Goal: Communication & Community: Share content

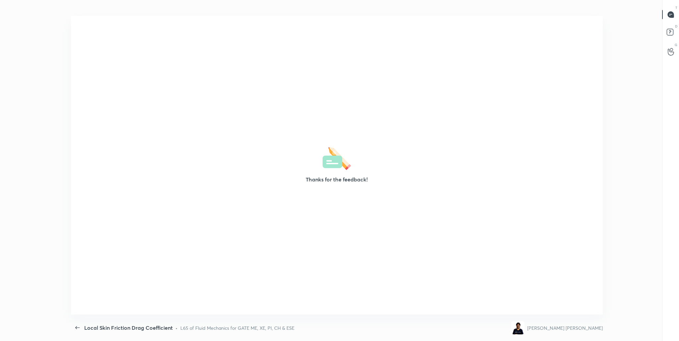
scroll to position [2, 0]
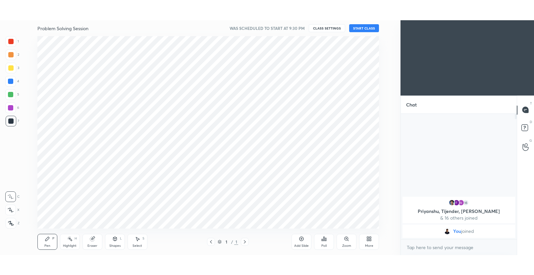
scroll to position [32951, 32769]
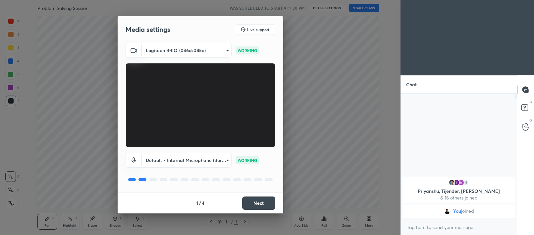
click at [259, 203] on button "Next" at bounding box center [258, 202] width 33 height 13
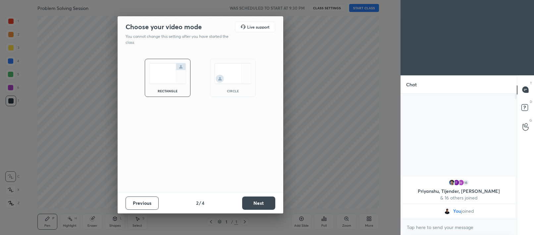
click at [259, 203] on button "Next" at bounding box center [258, 202] width 33 height 13
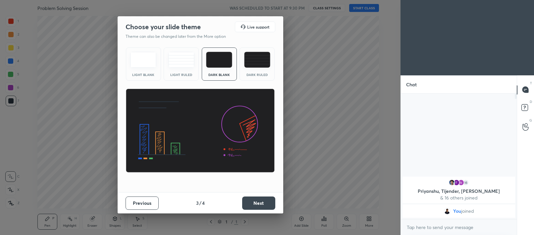
click at [259, 203] on button "Next" at bounding box center [258, 202] width 33 height 13
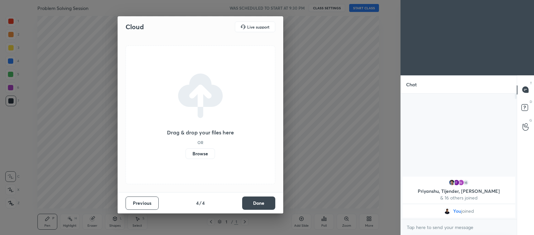
click at [259, 203] on button "Done" at bounding box center [258, 202] width 33 height 13
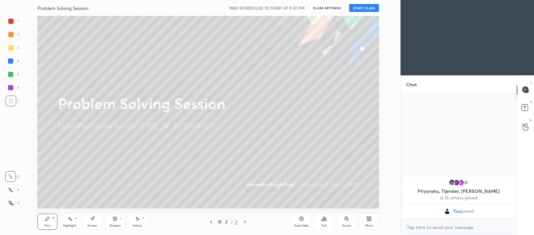
click at [361, 10] on button "START CLASS" at bounding box center [364, 8] width 30 height 8
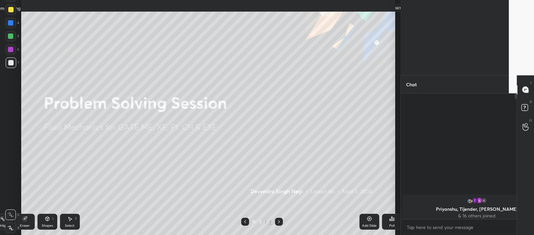
scroll to position [2, 2]
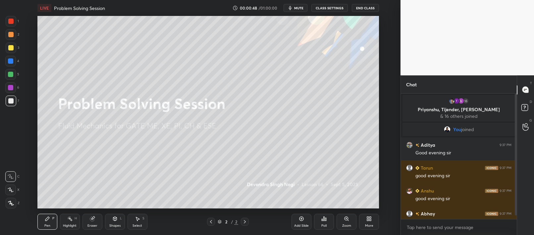
click at [369, 219] on icon at bounding box center [368, 220] width 2 height 2
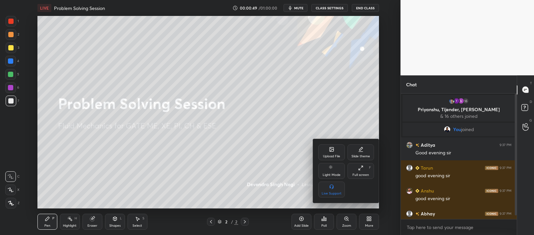
click at [336, 155] on div "Upload File" at bounding box center [331, 155] width 17 height 3
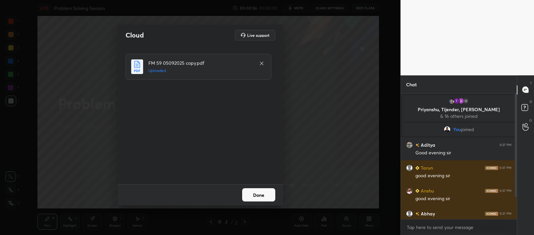
click at [250, 196] on button "Done" at bounding box center [258, 194] width 33 height 13
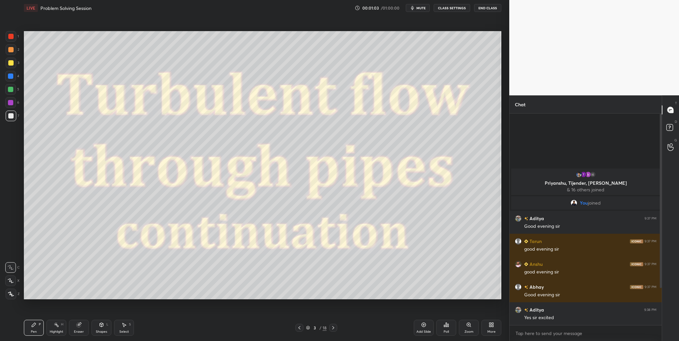
click at [11, 234] on div at bounding box center [11, 294] width 11 height 11
click at [308, 234] on icon at bounding box center [308, 328] width 4 height 4
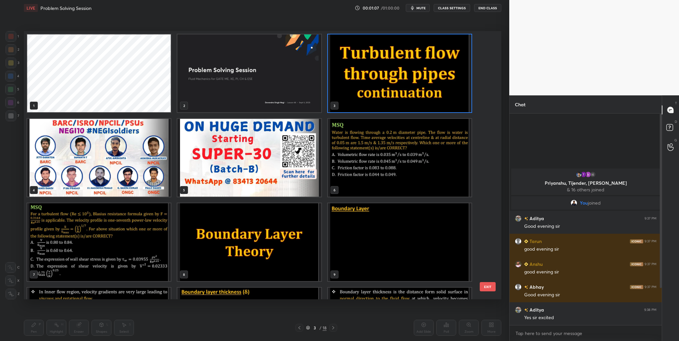
click at [356, 162] on img "grid" at bounding box center [400, 158] width 144 height 78
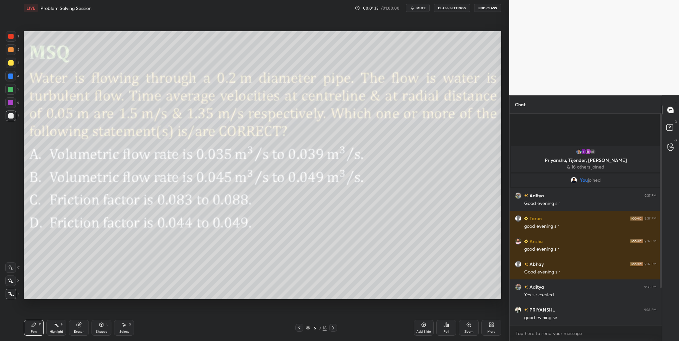
drag, startPoint x: 12, startPoint y: 34, endPoint x: 13, endPoint y: 39, distance: 4.6
click at [11, 35] on div at bounding box center [10, 36] width 5 height 5
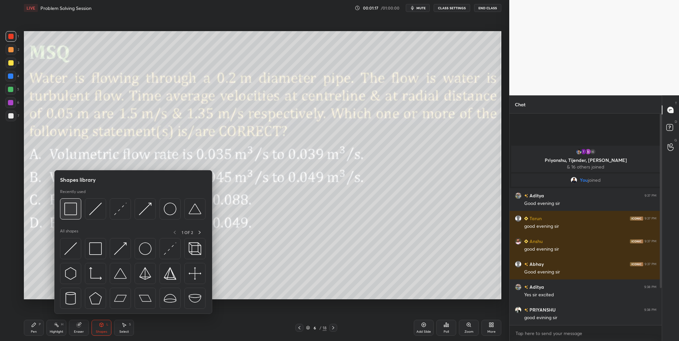
click at [70, 213] on img at bounding box center [70, 209] width 13 height 13
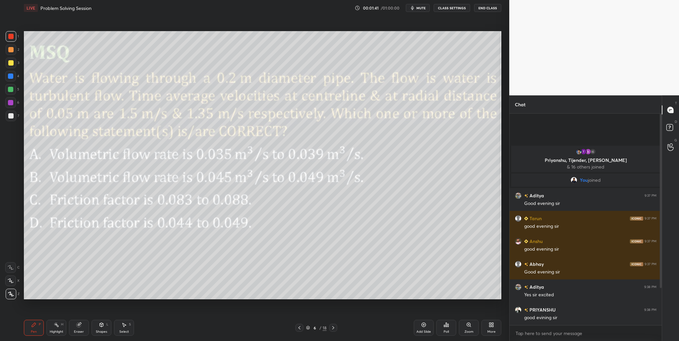
click at [9, 90] on div at bounding box center [10, 89] width 5 height 5
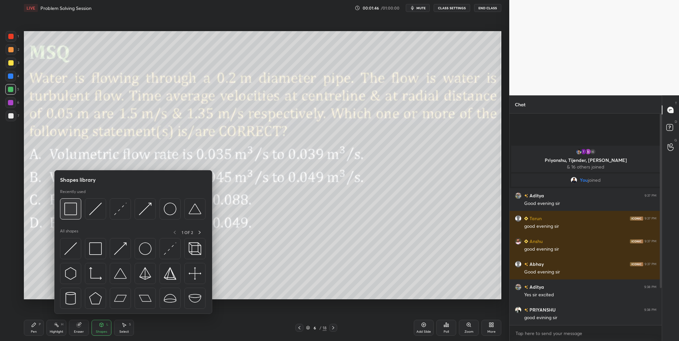
click at [73, 215] on img at bounding box center [70, 209] width 13 height 13
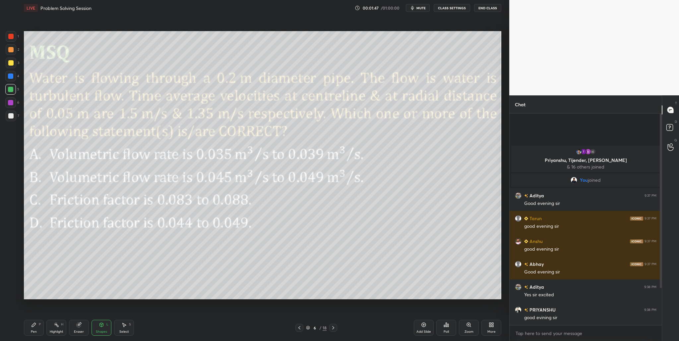
drag, startPoint x: 14, startPoint y: 39, endPoint x: 16, endPoint y: 57, distance: 18.0
click at [14, 40] on div at bounding box center [11, 36] width 11 height 11
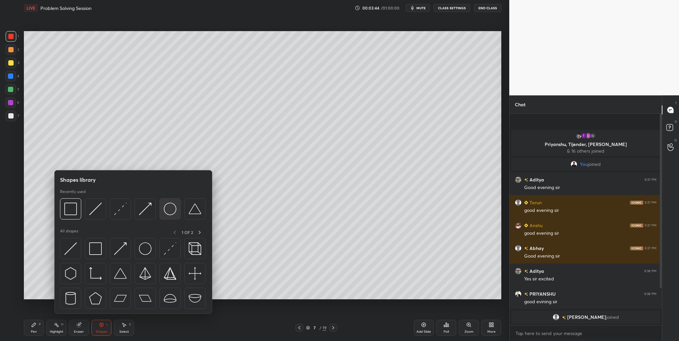
click at [171, 215] on div at bounding box center [169, 209] width 21 height 21
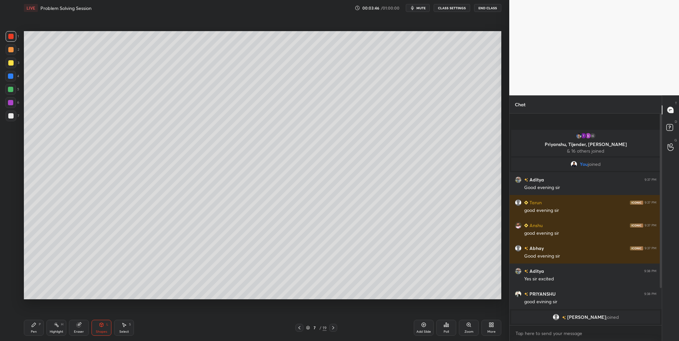
click at [11, 52] on div at bounding box center [10, 49] width 5 height 5
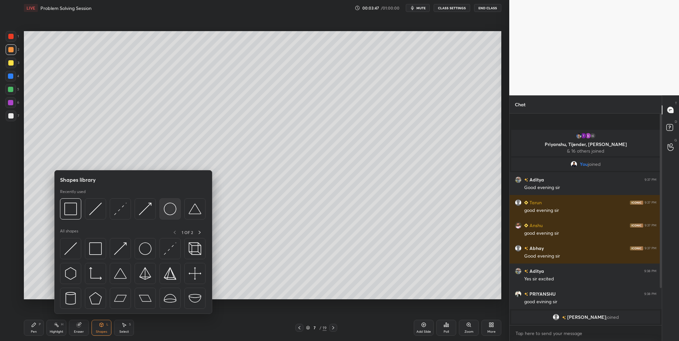
click at [169, 213] on img at bounding box center [170, 209] width 13 height 13
click at [122, 218] on div at bounding box center [120, 209] width 21 height 21
click at [95, 216] on div at bounding box center [95, 209] width 21 height 21
click at [148, 217] on div at bounding box center [145, 209] width 21 height 21
click at [120, 216] on div at bounding box center [120, 209] width 21 height 21
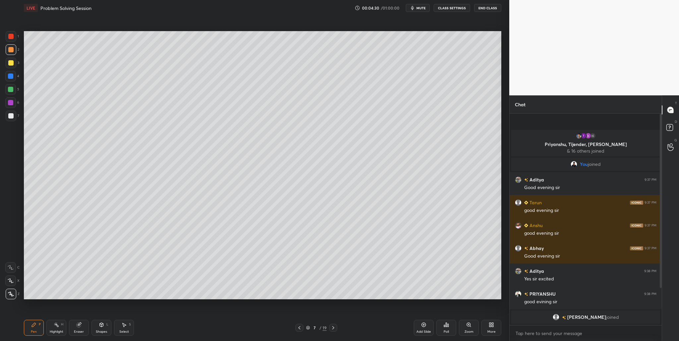
drag, startPoint x: 12, startPoint y: 76, endPoint x: 15, endPoint y: 86, distance: 9.7
click at [12, 77] on div at bounding box center [10, 76] width 5 height 5
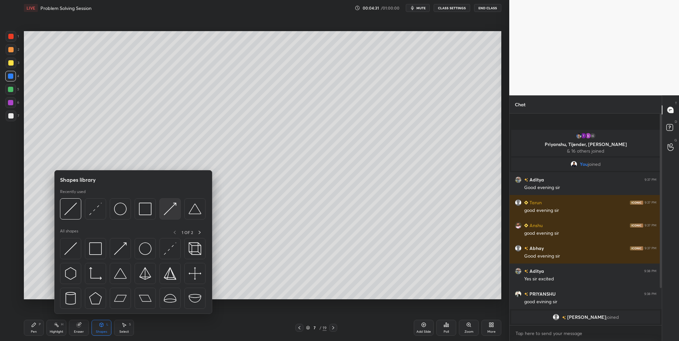
click at [167, 215] on div at bounding box center [169, 209] width 21 height 21
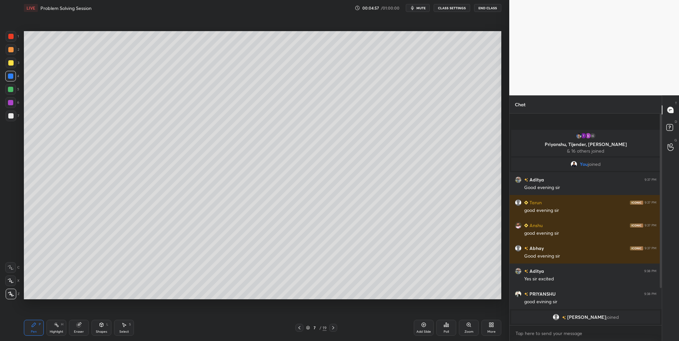
click at [13, 90] on div at bounding box center [10, 89] width 11 height 11
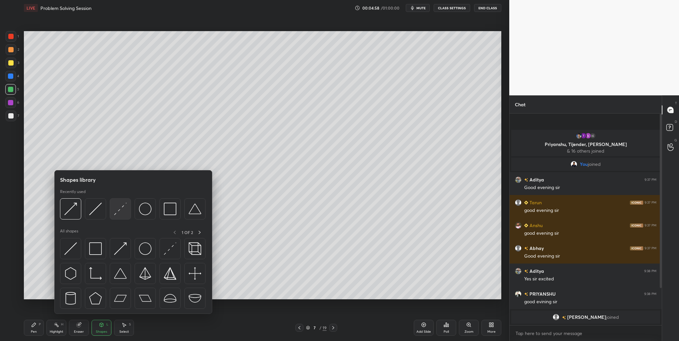
click at [121, 218] on div at bounding box center [120, 209] width 21 height 21
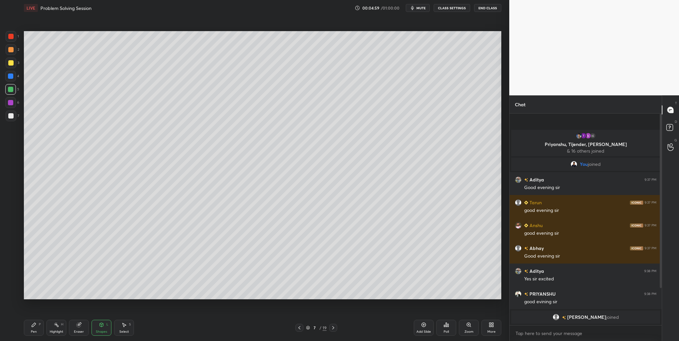
click at [13, 64] on div at bounding box center [10, 62] width 5 height 5
drag, startPoint x: 13, startPoint y: 75, endPoint x: 17, endPoint y: 75, distance: 4.0
click at [14, 75] on div at bounding box center [10, 76] width 11 height 11
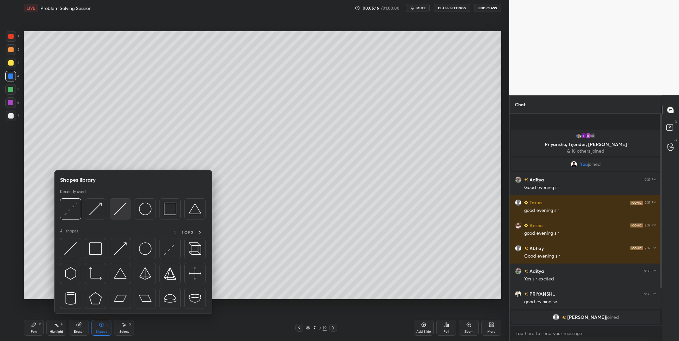
click at [119, 214] on img at bounding box center [120, 209] width 13 height 13
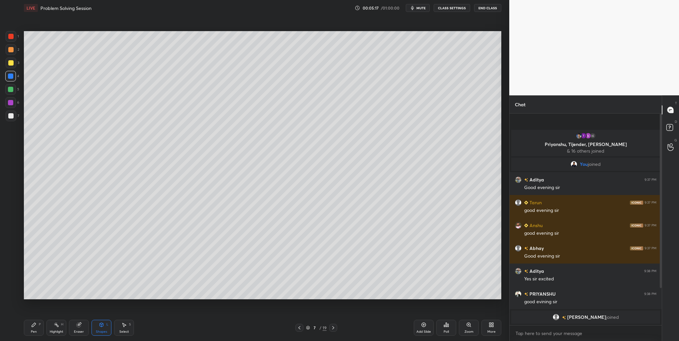
drag, startPoint x: 9, startPoint y: 91, endPoint x: 20, endPoint y: 94, distance: 11.0
click at [9, 91] on div at bounding box center [10, 89] width 5 height 5
click at [10, 73] on div at bounding box center [10, 76] width 11 height 11
click at [10, 63] on div at bounding box center [10, 62] width 5 height 5
click at [11, 90] on div at bounding box center [10, 89] width 5 height 5
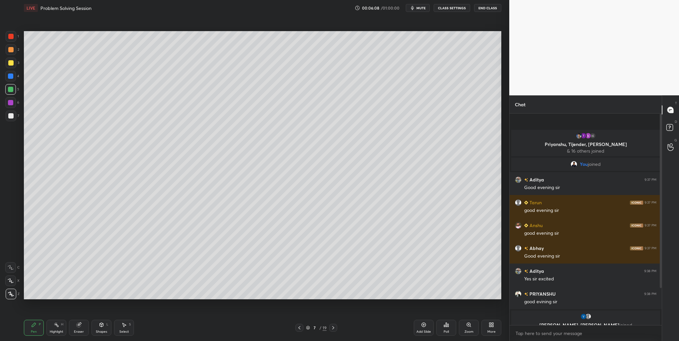
click at [13, 116] on div at bounding box center [10, 115] width 5 height 5
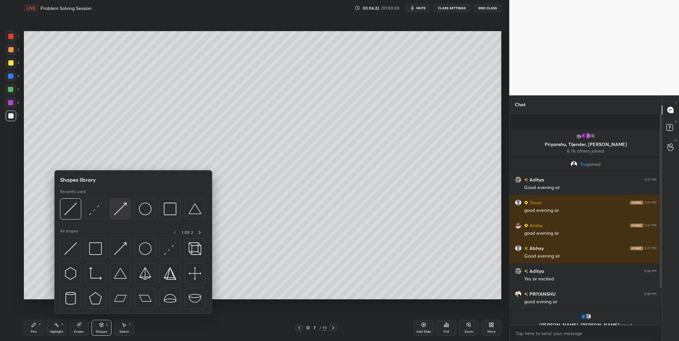
click at [118, 213] on img at bounding box center [120, 209] width 13 height 13
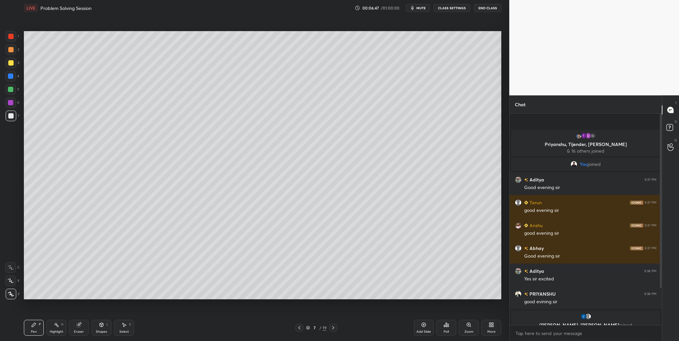
drag, startPoint x: 661, startPoint y: 283, endPoint x: 660, endPoint y: 295, distance: 11.6
click at [534, 234] on div at bounding box center [660, 220] width 4 height 212
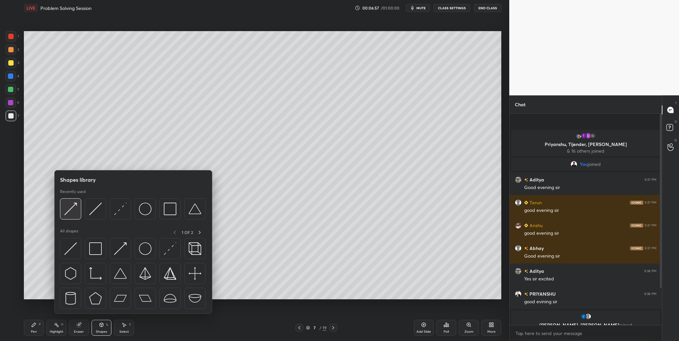
click at [69, 214] on img at bounding box center [70, 209] width 13 height 13
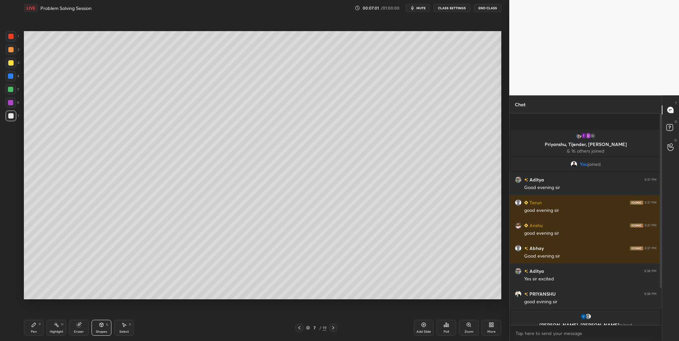
drag, startPoint x: 11, startPoint y: 77, endPoint x: 14, endPoint y: 79, distance: 3.4
click at [11, 78] on div at bounding box center [10, 76] width 5 height 5
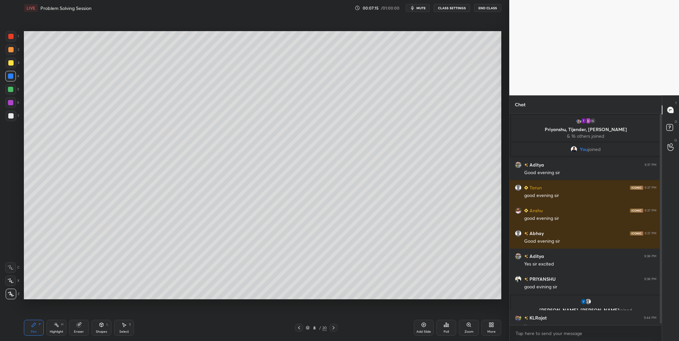
click at [11, 65] on div at bounding box center [10, 62] width 5 height 5
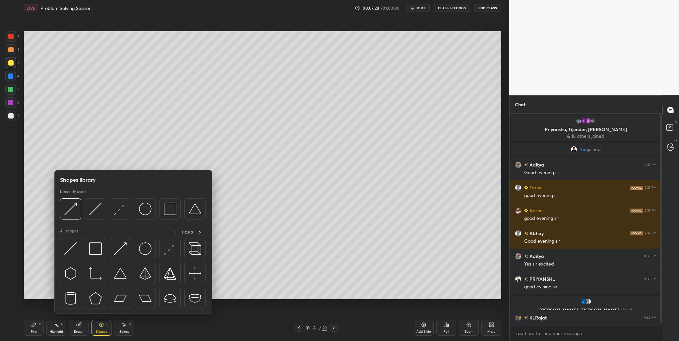
click at [99, 220] on div at bounding box center [132, 211] width 145 height 25
click at [95, 215] on div at bounding box center [95, 209] width 21 height 21
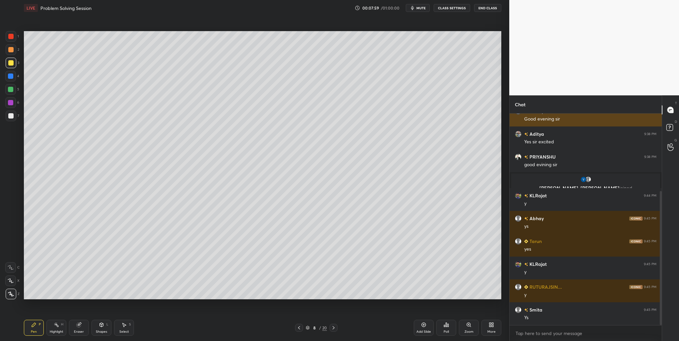
scroll to position [145, 0]
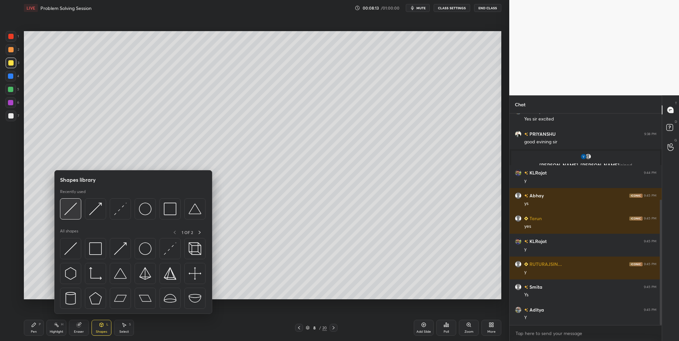
click at [68, 218] on div at bounding box center [70, 209] width 21 height 21
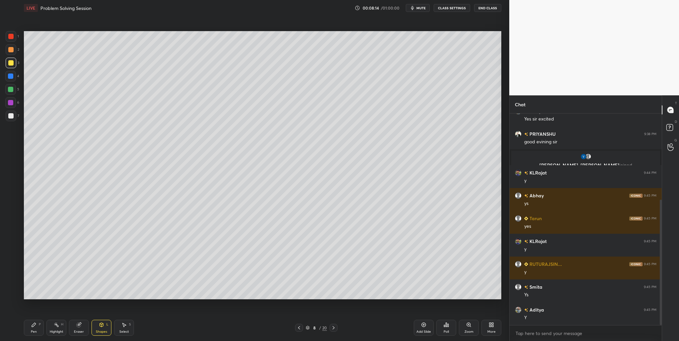
drag, startPoint x: 10, startPoint y: 37, endPoint x: 15, endPoint y: 37, distance: 5.0
click at [11, 37] on div at bounding box center [10, 36] width 5 height 5
click at [11, 89] on div at bounding box center [10, 89] width 5 height 5
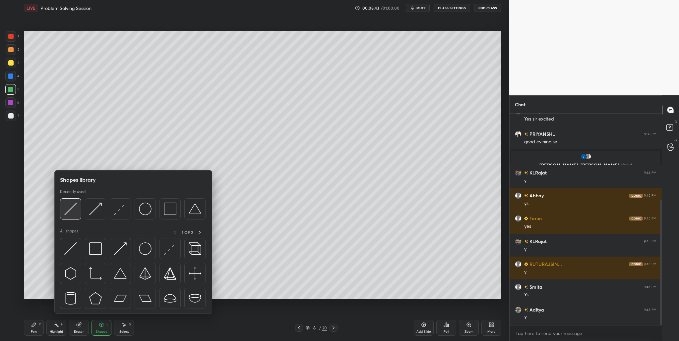
click at [72, 214] on img at bounding box center [70, 209] width 13 height 13
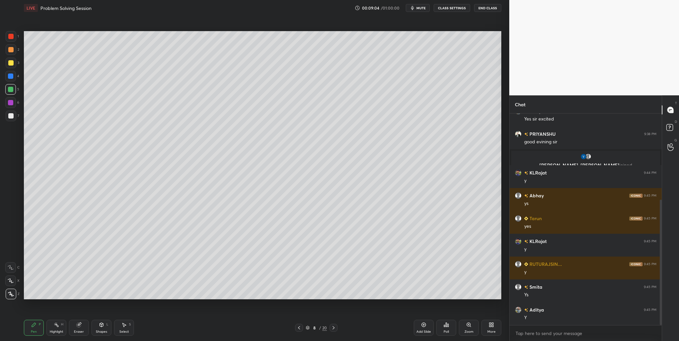
click at [417, 8] on span "mute" at bounding box center [420, 8] width 9 height 5
click at [416, 8] on span "unmute" at bounding box center [420, 8] width 14 height 5
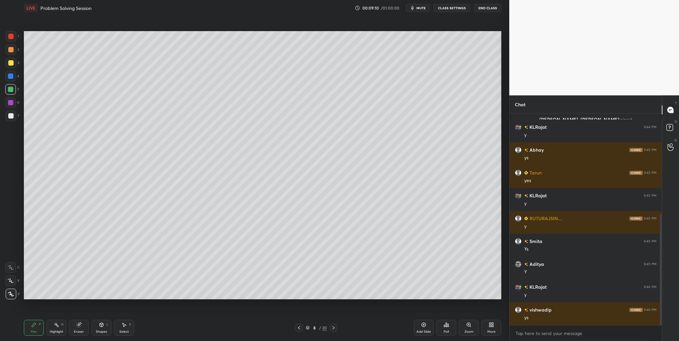
scroll to position [214, 0]
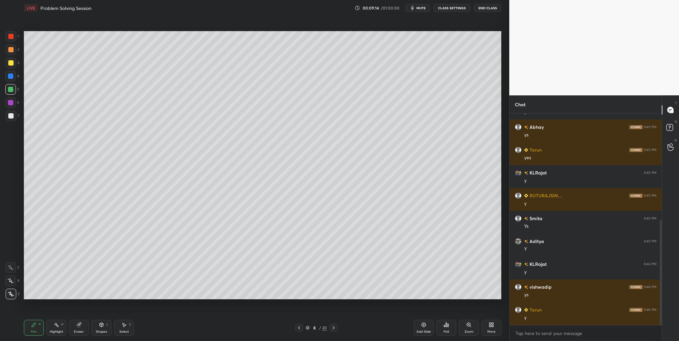
click at [11, 117] on div at bounding box center [10, 115] width 5 height 5
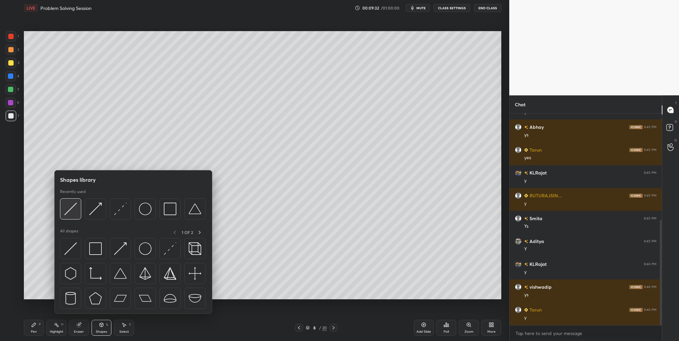
click at [74, 216] on div at bounding box center [70, 209] width 21 height 21
click at [74, 215] on div at bounding box center [70, 209] width 21 height 21
click at [69, 216] on div at bounding box center [70, 209] width 21 height 21
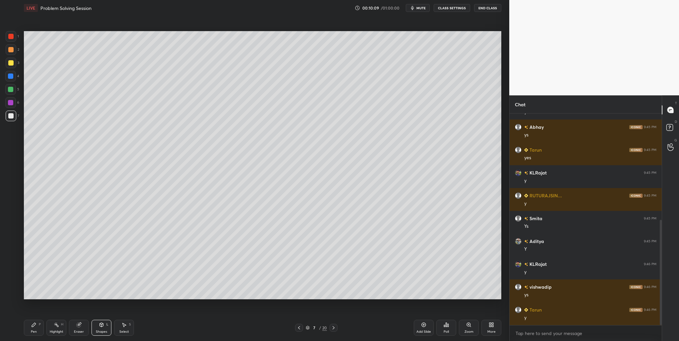
click at [10, 103] on div at bounding box center [10, 102] width 5 height 5
click at [415, 9] on icon "button" at bounding box center [412, 7] width 5 height 5
click at [413, 9] on button "unmute" at bounding box center [418, 8] width 24 height 8
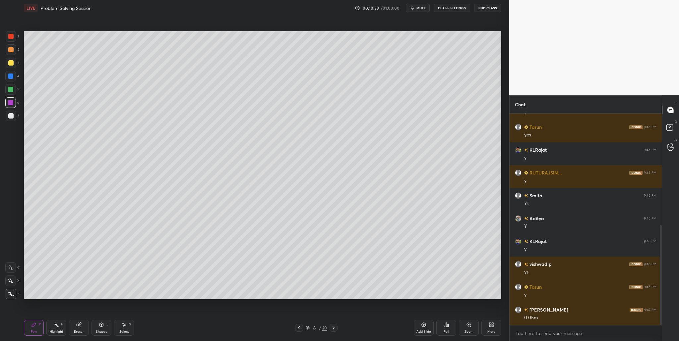
click at [13, 119] on div at bounding box center [11, 116] width 11 height 11
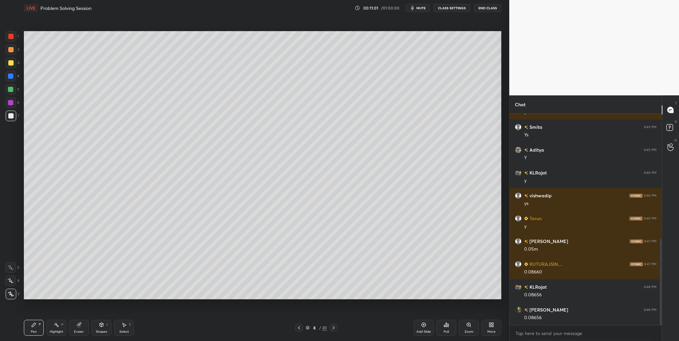
scroll to position [328, 0]
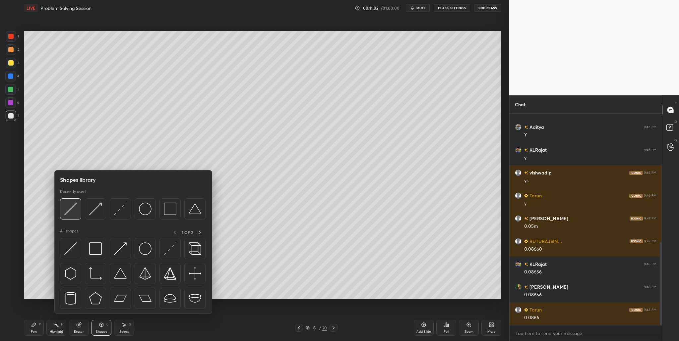
click at [69, 214] on img at bounding box center [70, 209] width 13 height 13
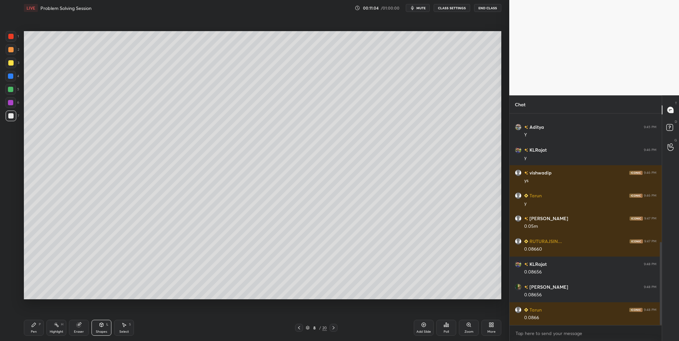
drag, startPoint x: 11, startPoint y: 55, endPoint x: 16, endPoint y: 57, distance: 5.6
click at [12, 56] on div "2" at bounding box center [13, 50] width 14 height 13
click at [10, 117] on div at bounding box center [10, 115] width 5 height 5
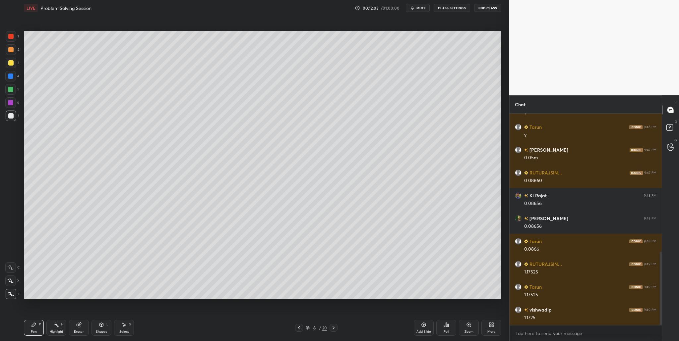
scroll to position [420, 0]
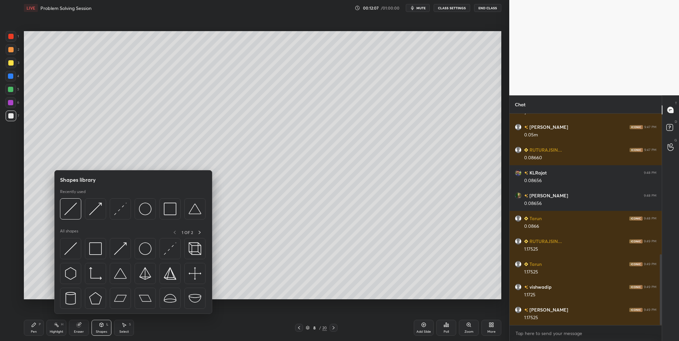
click at [118, 220] on div at bounding box center [132, 211] width 145 height 25
click at [122, 220] on div at bounding box center [132, 211] width 145 height 25
click at [121, 215] on div at bounding box center [120, 209] width 21 height 21
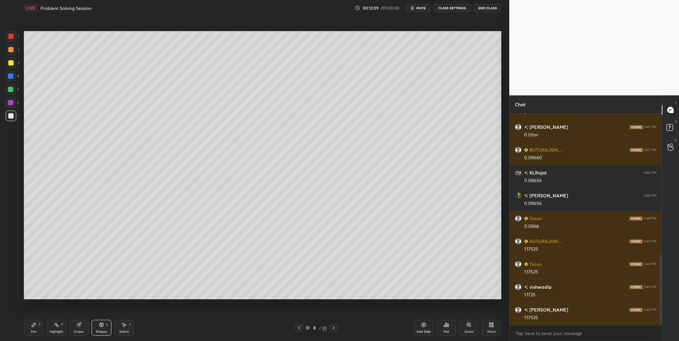
click at [13, 93] on div at bounding box center [10, 89] width 11 height 11
drag, startPoint x: 15, startPoint y: 120, endPoint x: 21, endPoint y: 121, distance: 6.1
click at [17, 121] on div "7" at bounding box center [13, 116] width 14 height 11
click at [419, 11] on button "mute" at bounding box center [418, 8] width 24 height 8
click at [413, 10] on button "unmute" at bounding box center [418, 8] width 24 height 8
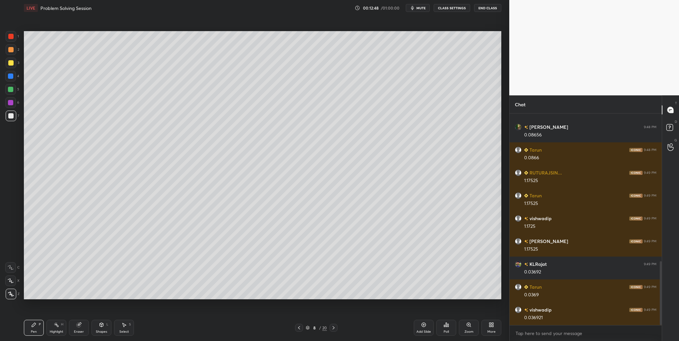
scroll to position [511, 0]
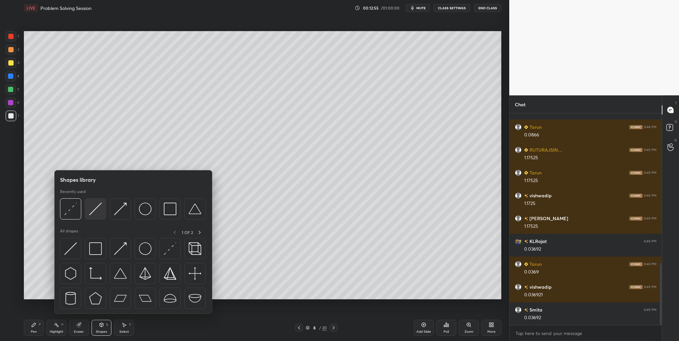
click at [89, 217] on div at bounding box center [95, 209] width 21 height 21
click at [173, 213] on img at bounding box center [170, 209] width 13 height 13
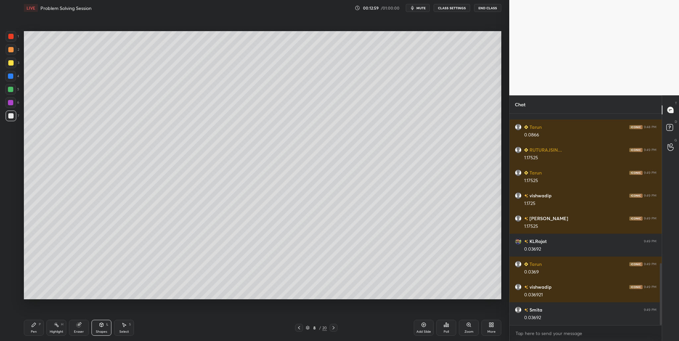
click at [12, 94] on div at bounding box center [10, 89] width 11 height 11
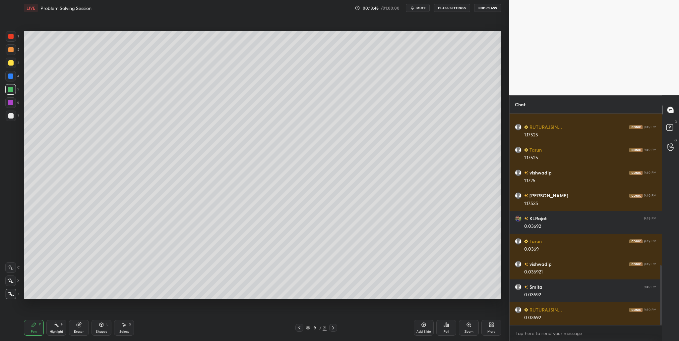
click at [8, 63] on div at bounding box center [10, 62] width 5 height 5
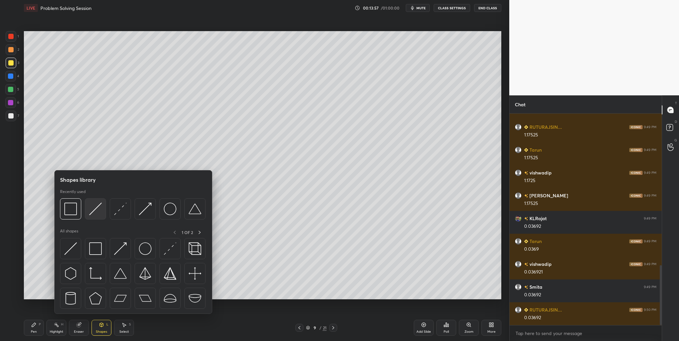
click at [98, 215] on img at bounding box center [95, 209] width 13 height 13
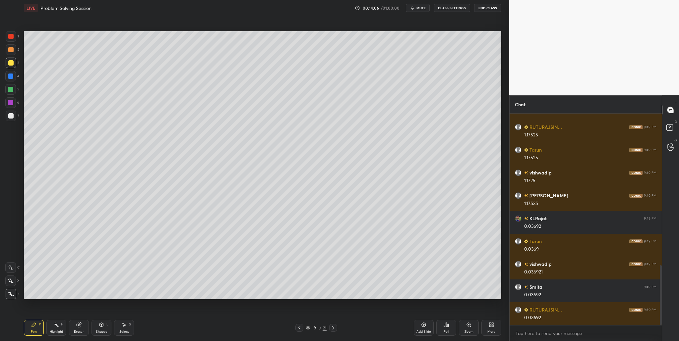
click at [10, 115] on div at bounding box center [10, 115] width 5 height 5
click at [10, 88] on div at bounding box center [10, 89] width 5 height 5
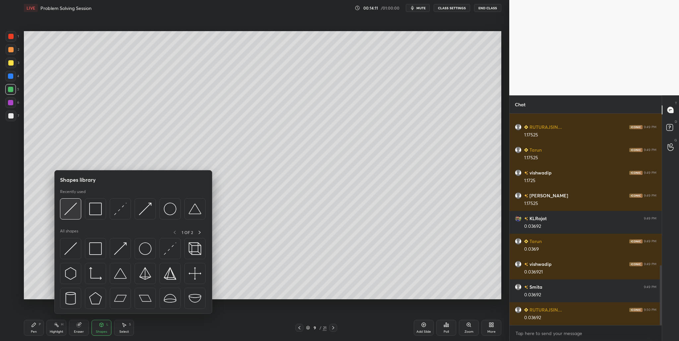
click at [71, 217] on div at bounding box center [70, 209] width 21 height 21
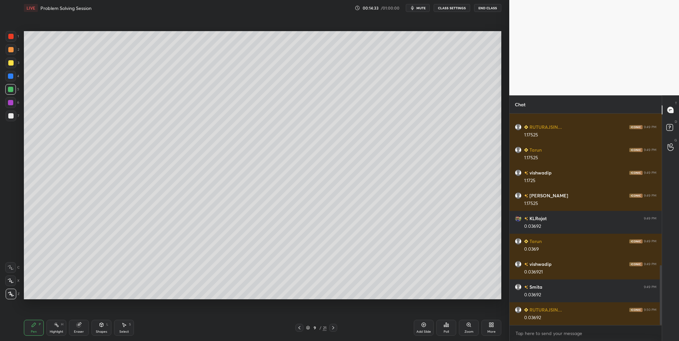
drag, startPoint x: 12, startPoint y: 118, endPoint x: 17, endPoint y: 120, distance: 5.0
click at [13, 118] on div at bounding box center [10, 115] width 5 height 5
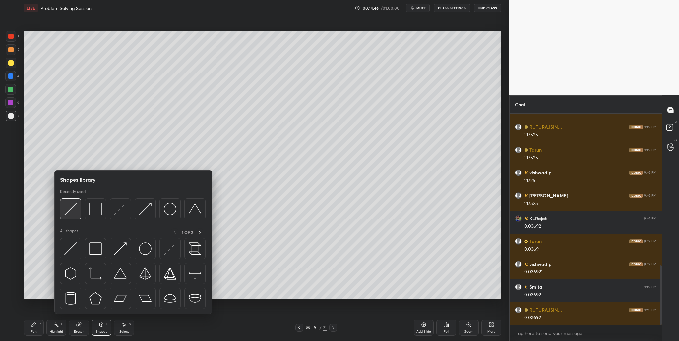
click at [78, 215] on div at bounding box center [70, 209] width 21 height 21
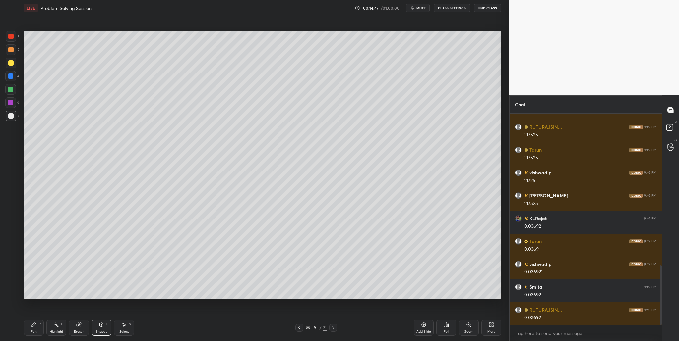
drag, startPoint x: 11, startPoint y: 40, endPoint x: 21, endPoint y: 63, distance: 24.5
click at [11, 43] on div "1" at bounding box center [12, 37] width 13 height 13
drag, startPoint x: 9, startPoint y: 119, endPoint x: 13, endPoint y: 126, distance: 8.3
click at [9, 120] on div at bounding box center [11, 116] width 11 height 11
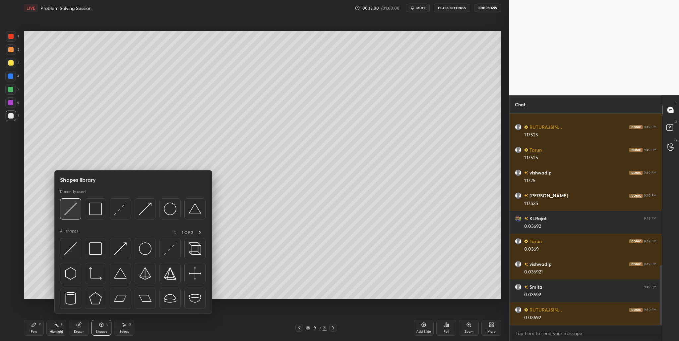
click at [69, 217] on div at bounding box center [70, 209] width 21 height 21
click at [74, 214] on img at bounding box center [70, 209] width 13 height 13
click at [71, 214] on img at bounding box center [70, 209] width 13 height 13
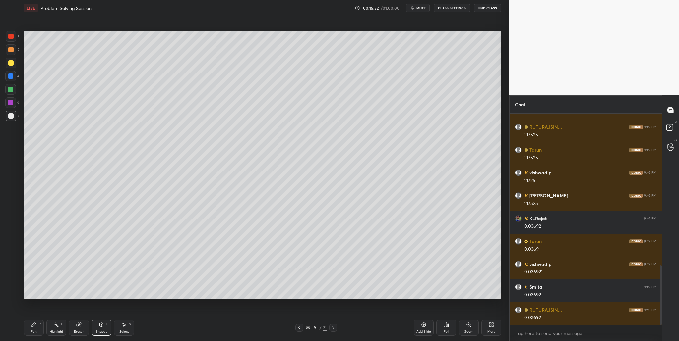
drag, startPoint x: 11, startPoint y: 53, endPoint x: 20, endPoint y: 55, distance: 9.8
click at [12, 54] on div at bounding box center [11, 49] width 11 height 11
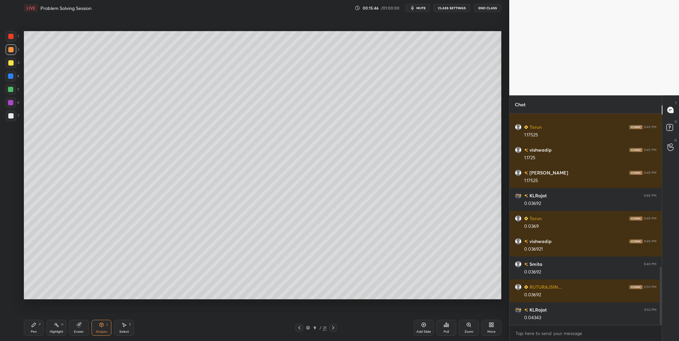
scroll to position [580, 0]
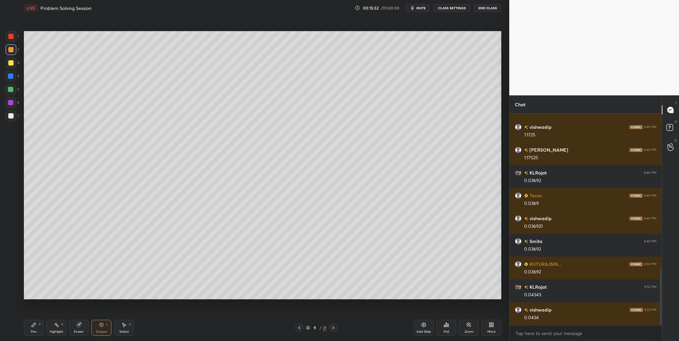
drag, startPoint x: 11, startPoint y: 121, endPoint x: 19, endPoint y: 123, distance: 8.4
click at [11, 122] on div "7" at bounding box center [13, 117] width 14 height 13
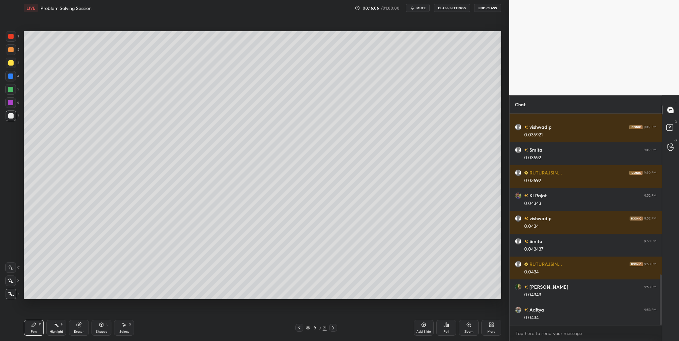
scroll to position [694, 0]
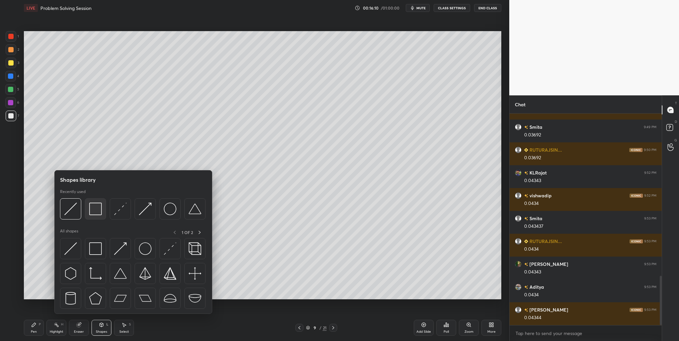
click at [88, 215] on div at bounding box center [95, 209] width 21 height 21
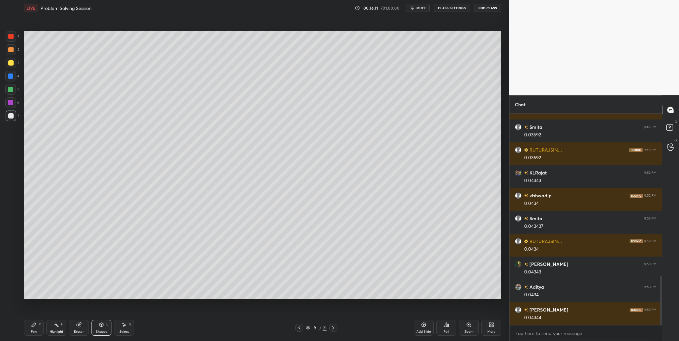
drag, startPoint x: 15, startPoint y: 90, endPoint x: 21, endPoint y: 91, distance: 5.7
click at [17, 91] on div "5" at bounding box center [12, 89] width 14 height 11
click at [13, 92] on div at bounding box center [10, 89] width 11 height 11
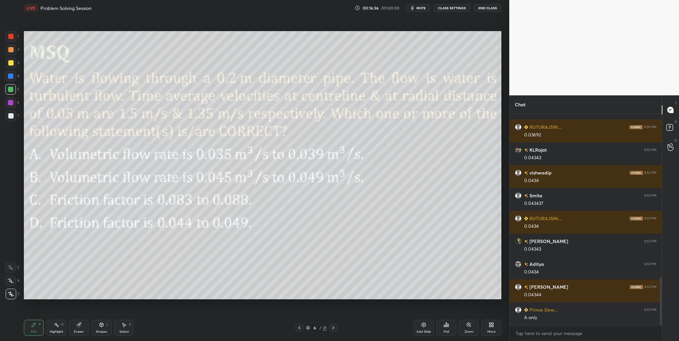
drag, startPoint x: 10, startPoint y: 37, endPoint x: 14, endPoint y: 44, distance: 8.0
click at [12, 40] on div at bounding box center [11, 36] width 11 height 11
click at [9, 93] on div at bounding box center [10, 89] width 11 height 11
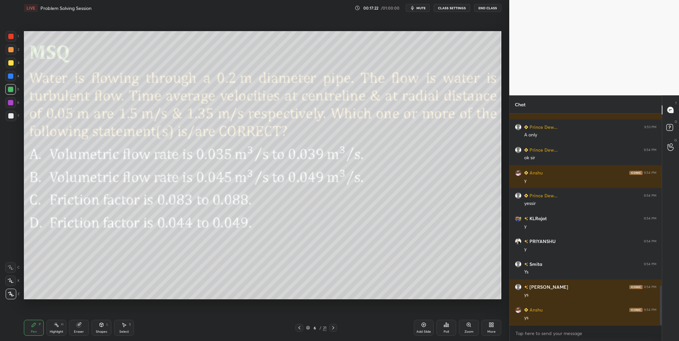
scroll to position [923, 0]
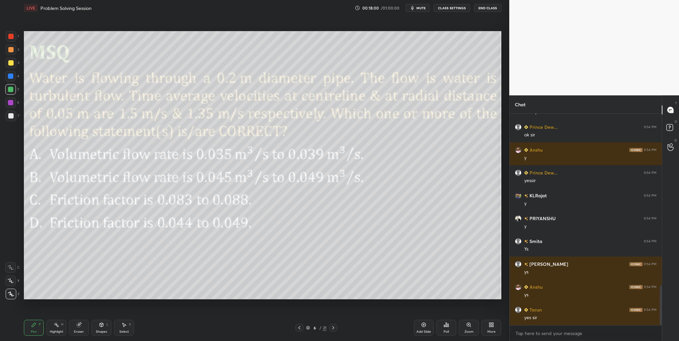
click at [309, 234] on icon at bounding box center [308, 328] width 4 height 4
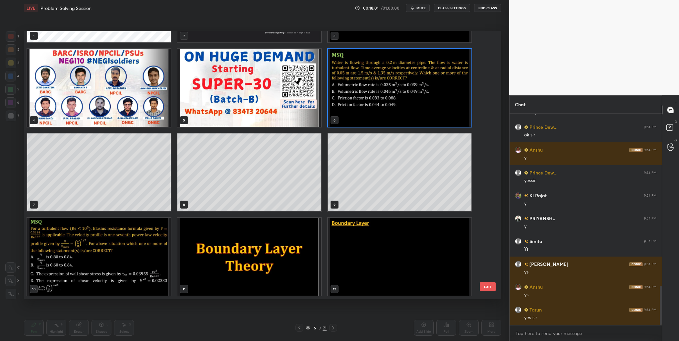
scroll to position [107, 0]
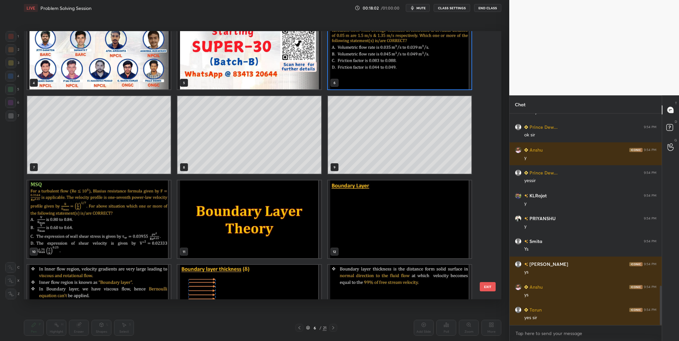
click at [94, 224] on img "grid" at bounding box center [99, 220] width 144 height 78
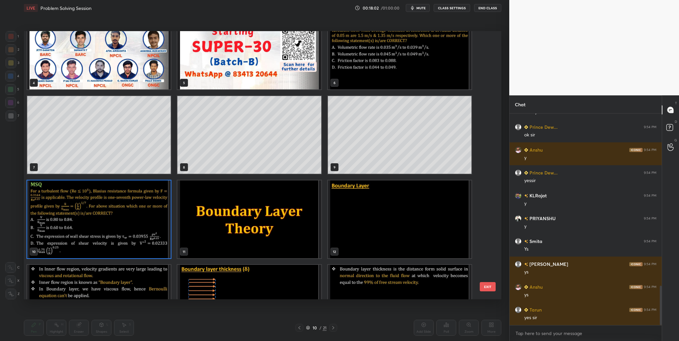
click at [94, 224] on img "grid" at bounding box center [99, 220] width 144 height 78
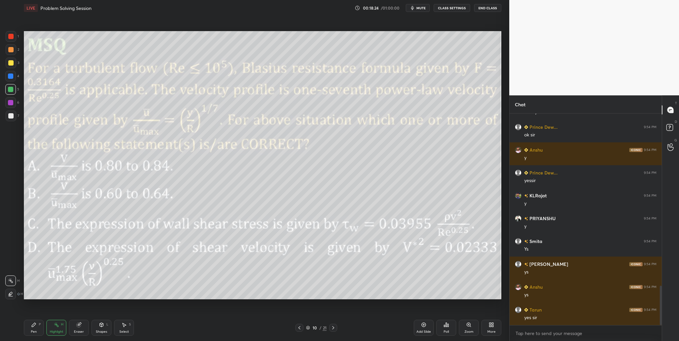
drag, startPoint x: 11, startPoint y: 32, endPoint x: 21, endPoint y: 37, distance: 11.1
click at [13, 33] on div at bounding box center [11, 36] width 11 height 11
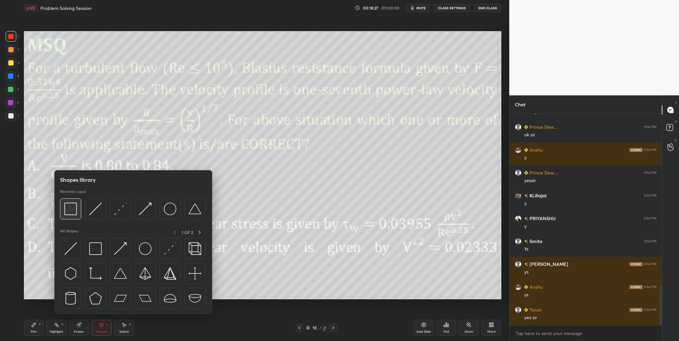
click at [73, 218] on div at bounding box center [70, 209] width 21 height 21
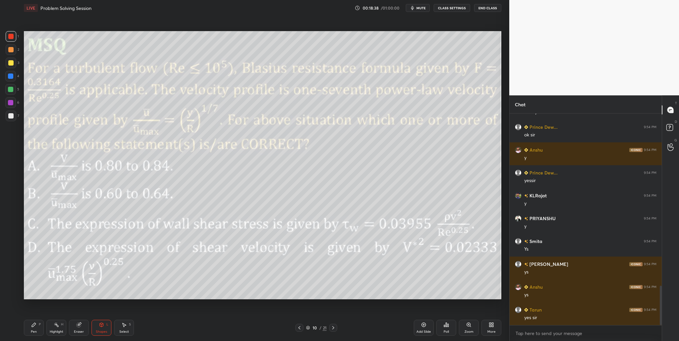
click at [12, 89] on div at bounding box center [10, 89] width 5 height 5
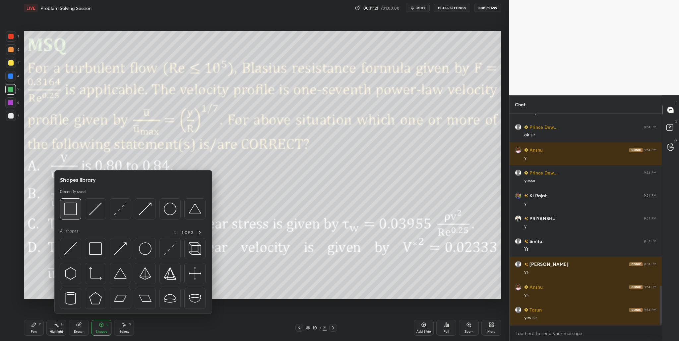
click at [74, 213] on img at bounding box center [70, 209] width 13 height 13
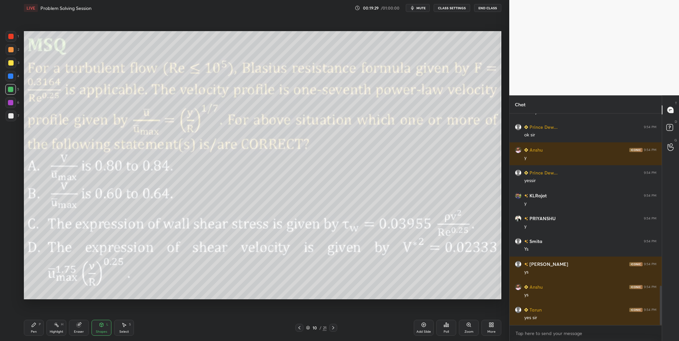
click at [11, 37] on div at bounding box center [10, 36] width 5 height 5
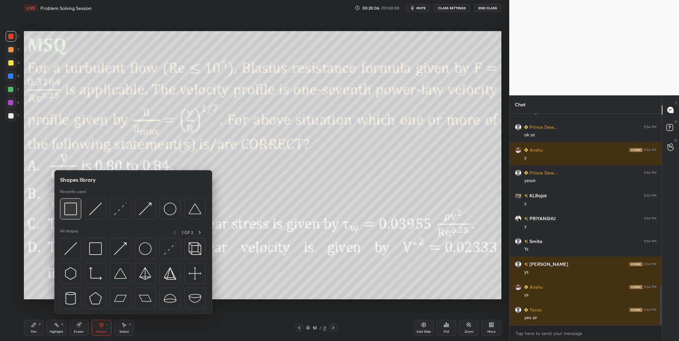
click at [68, 214] on img at bounding box center [70, 209] width 13 height 13
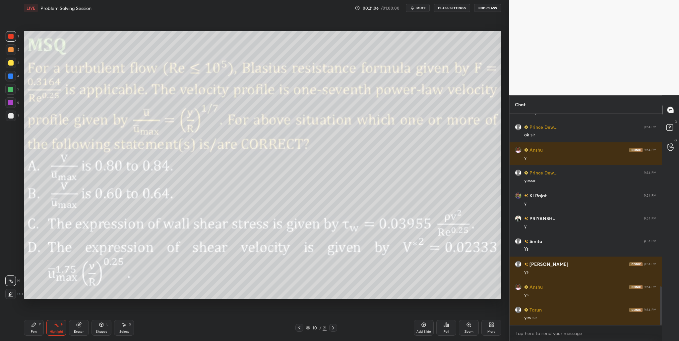
scroll to position [946, 0]
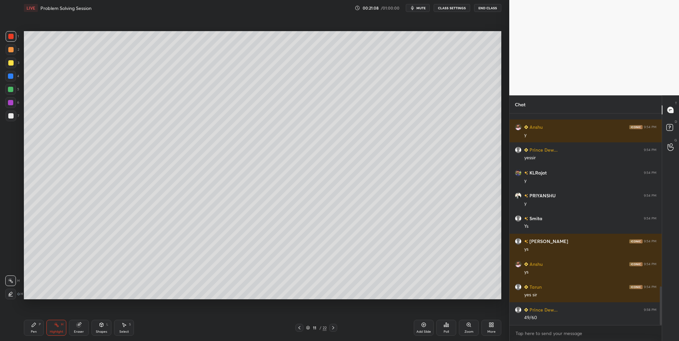
click at [9, 64] on div at bounding box center [10, 62] width 5 height 5
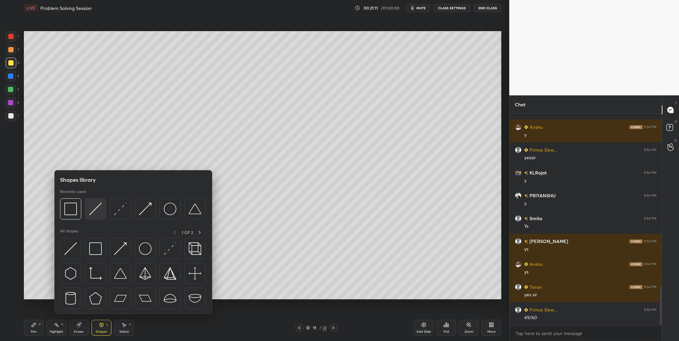
click at [98, 214] on img at bounding box center [95, 209] width 13 height 13
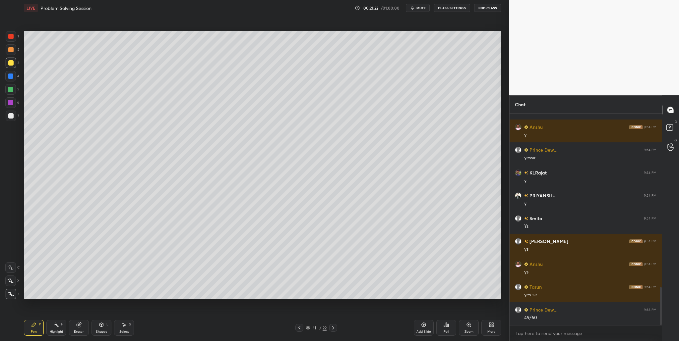
scroll to position [961, 0]
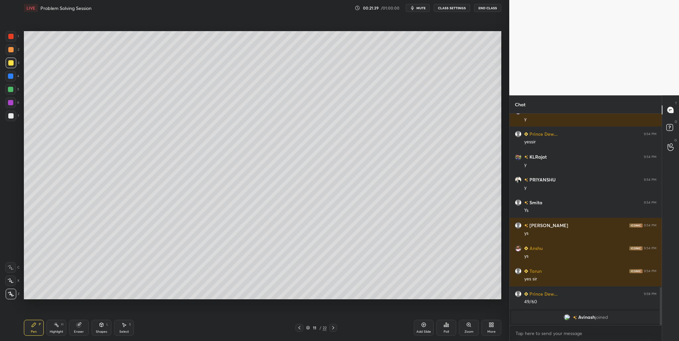
click at [12, 90] on div at bounding box center [10, 89] width 5 height 5
drag, startPoint x: 12, startPoint y: 117, endPoint x: 17, endPoint y: 138, distance: 21.5
click at [12, 117] on div at bounding box center [10, 115] width 5 height 5
drag, startPoint x: 13, startPoint y: 95, endPoint x: 23, endPoint y: 114, distance: 21.3
click at [13, 95] on div "5" at bounding box center [12, 90] width 14 height 13
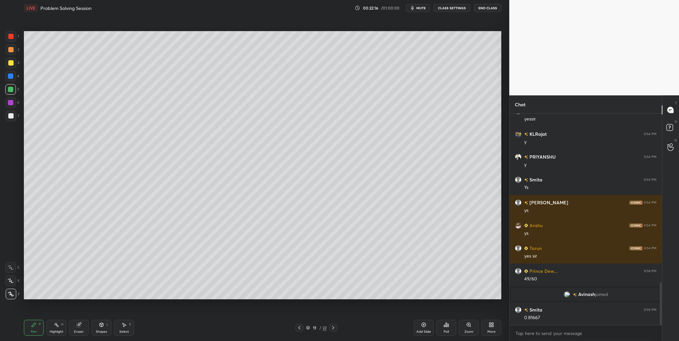
scroll to position [827, 0]
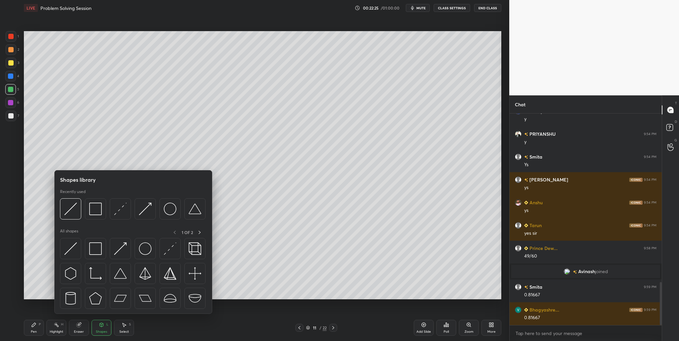
drag, startPoint x: 8, startPoint y: 89, endPoint x: 15, endPoint y: 96, distance: 10.3
click at [8, 90] on div at bounding box center [10, 89] width 5 height 5
click at [93, 218] on div at bounding box center [95, 209] width 21 height 21
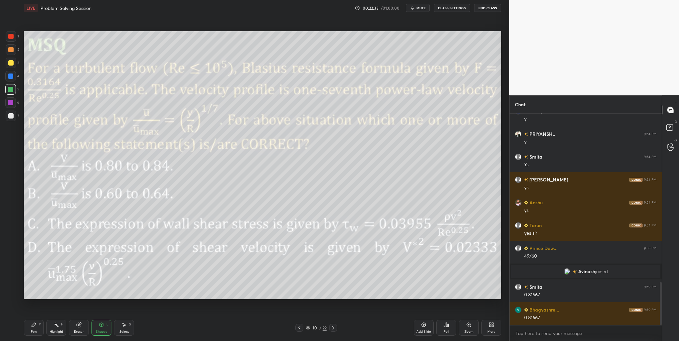
click at [7, 89] on div at bounding box center [10, 89] width 11 height 11
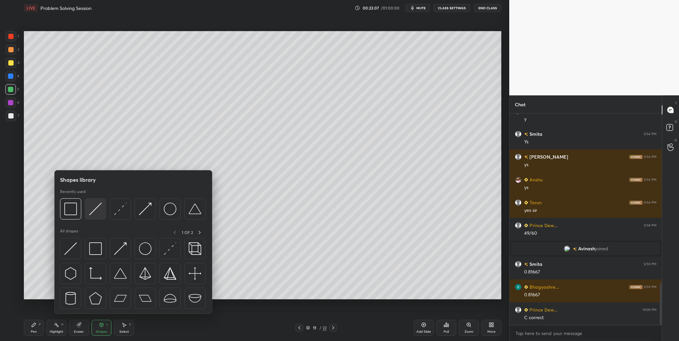
click at [96, 217] on div at bounding box center [95, 209] width 21 height 21
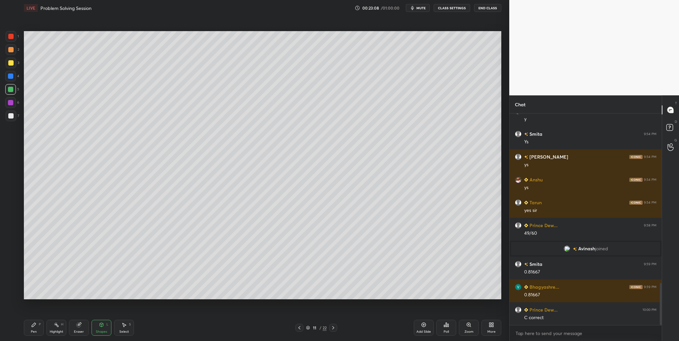
drag, startPoint x: 12, startPoint y: 52, endPoint x: 19, endPoint y: 54, distance: 7.3
click at [12, 53] on div at bounding box center [11, 49] width 11 height 11
drag, startPoint x: 10, startPoint y: 65, endPoint x: 23, endPoint y: 69, distance: 13.1
click at [11, 67] on div at bounding box center [11, 63] width 11 height 11
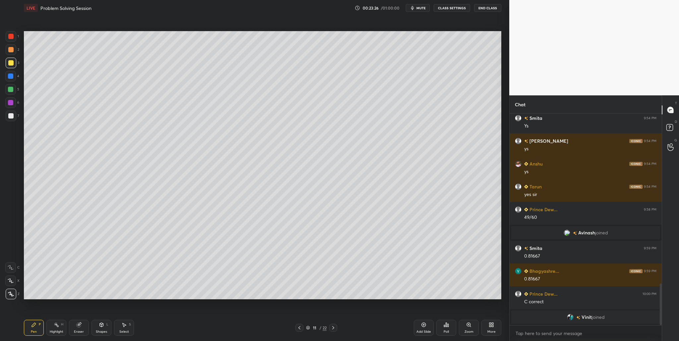
drag, startPoint x: 8, startPoint y: 118, endPoint x: 15, endPoint y: 117, distance: 6.6
click at [9, 118] on div at bounding box center [10, 115] width 5 height 5
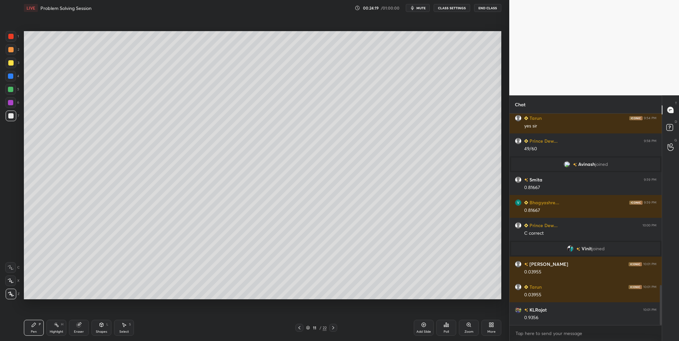
scroll to position [932, 0]
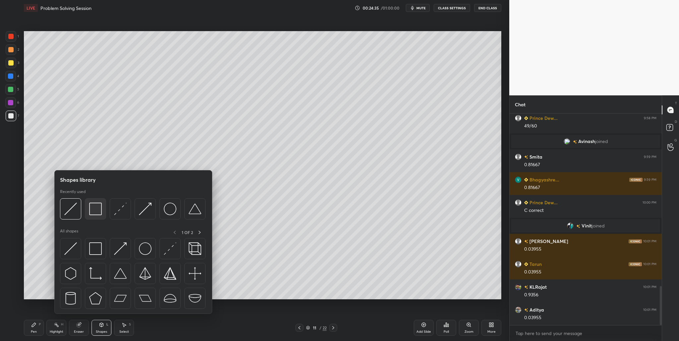
click at [92, 215] on div at bounding box center [95, 209] width 21 height 21
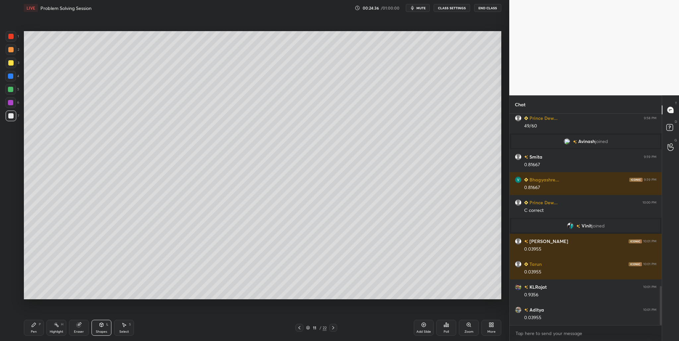
drag, startPoint x: 11, startPoint y: 91, endPoint x: 17, endPoint y: 92, distance: 6.3
click at [12, 91] on div at bounding box center [10, 89] width 5 height 5
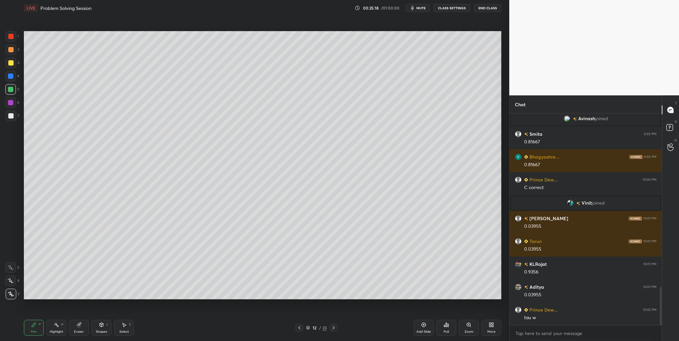
click at [8, 63] on div at bounding box center [10, 62] width 5 height 5
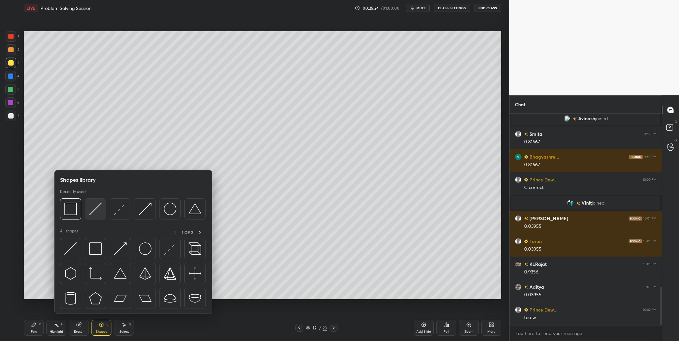
click at [92, 214] on img at bounding box center [95, 209] width 13 height 13
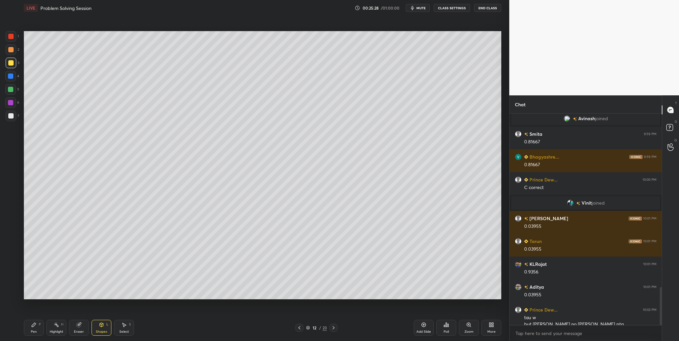
scroll to position [962, 0]
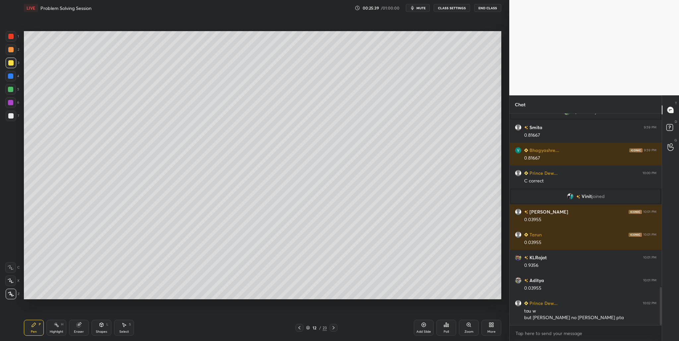
click at [12, 115] on div at bounding box center [10, 115] width 5 height 5
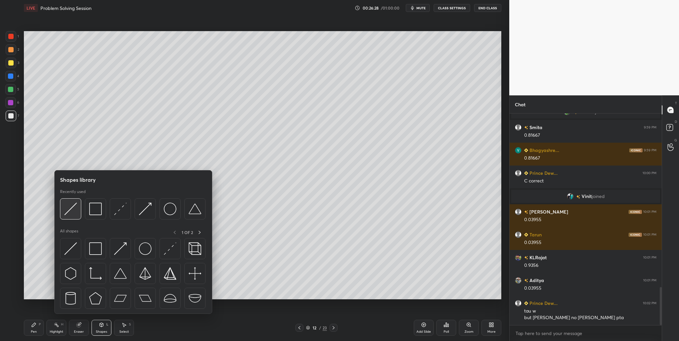
click at [78, 215] on div at bounding box center [70, 209] width 21 height 21
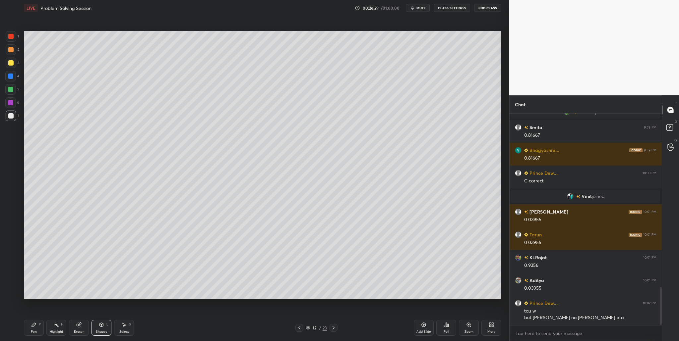
drag, startPoint x: 8, startPoint y: 38, endPoint x: 10, endPoint y: 41, distance: 3.4
click at [9, 40] on div at bounding box center [11, 36] width 11 height 11
drag, startPoint x: 10, startPoint y: 113, endPoint x: 15, endPoint y: 119, distance: 7.5
click at [10, 115] on div at bounding box center [10, 115] width 5 height 5
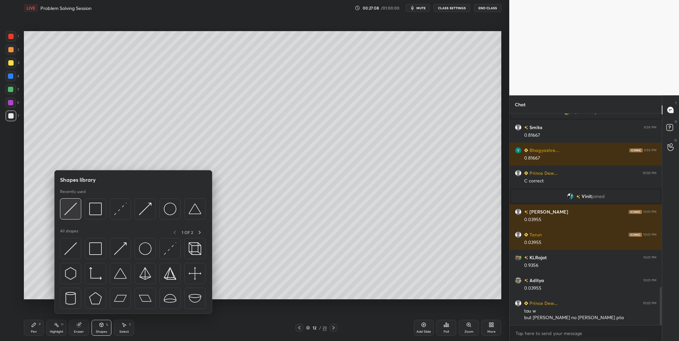
click at [73, 217] on div at bounding box center [70, 209] width 21 height 21
click at [76, 213] on img at bounding box center [70, 209] width 13 height 13
click at [70, 216] on div at bounding box center [70, 209] width 21 height 21
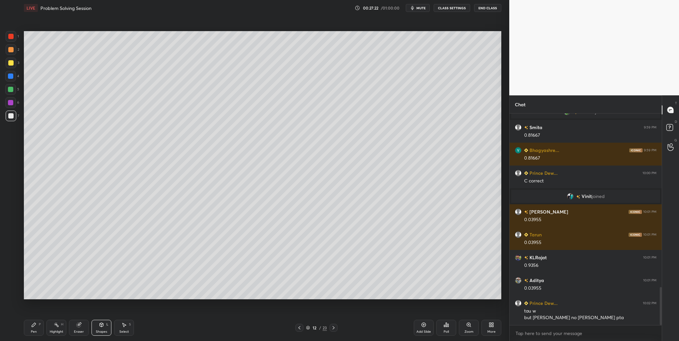
drag, startPoint x: 13, startPoint y: 56, endPoint x: 19, endPoint y: 57, distance: 5.7
click at [13, 56] on div "2" at bounding box center [13, 50] width 14 height 13
click at [10, 117] on div at bounding box center [10, 115] width 5 height 5
drag, startPoint x: 8, startPoint y: 116, endPoint x: 12, endPoint y: 117, distance: 3.8
click at [9, 116] on div at bounding box center [11, 116] width 11 height 11
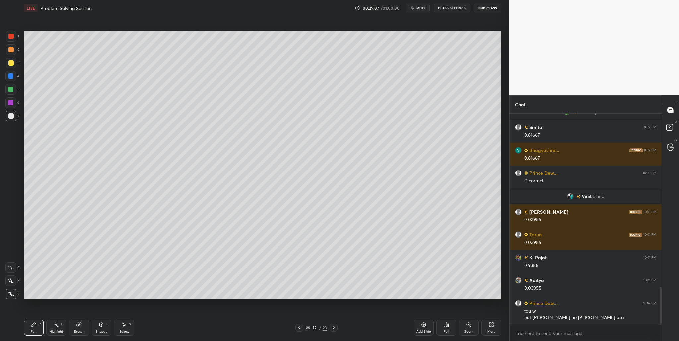
drag, startPoint x: 10, startPoint y: 91, endPoint x: 20, endPoint y: 94, distance: 9.7
click at [11, 92] on div at bounding box center [10, 89] width 11 height 11
click at [11, 117] on div at bounding box center [10, 115] width 5 height 5
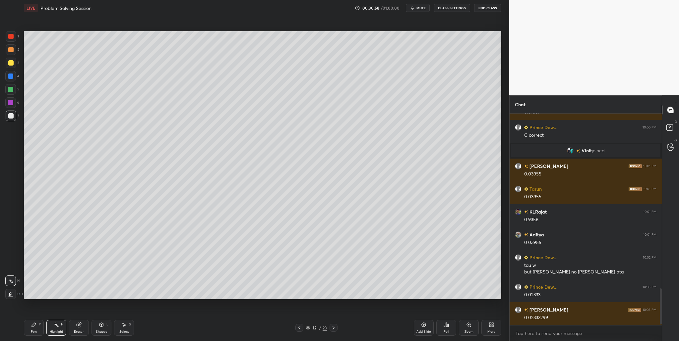
scroll to position [1030, 0]
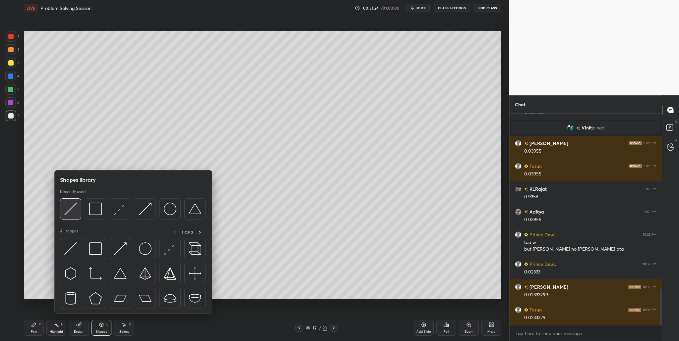
click at [75, 215] on img at bounding box center [70, 209] width 13 height 13
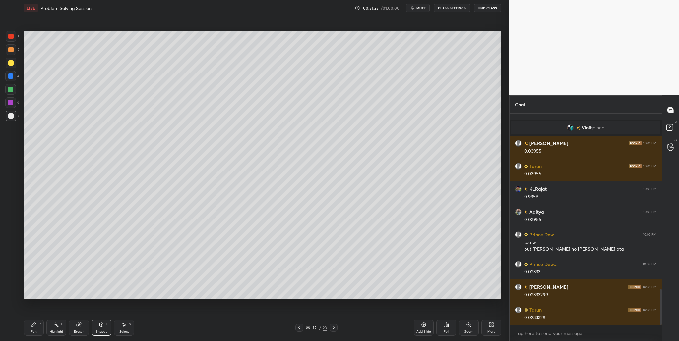
click at [18, 100] on div "6" at bounding box center [12, 102] width 14 height 11
click at [12, 90] on div at bounding box center [10, 89] width 5 height 5
drag, startPoint x: 9, startPoint y: 91, endPoint x: 10, endPoint y: 96, distance: 5.1
click at [9, 93] on div at bounding box center [10, 89] width 11 height 11
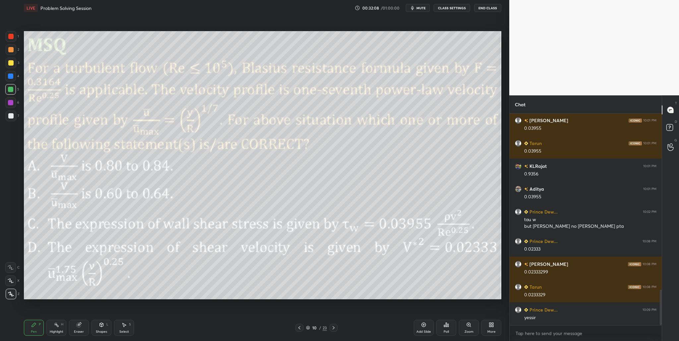
click at [309, 234] on icon at bounding box center [308, 328] width 4 height 4
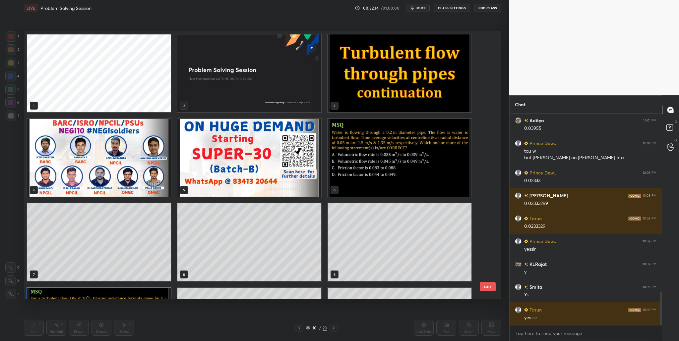
scroll to position [1145, 0]
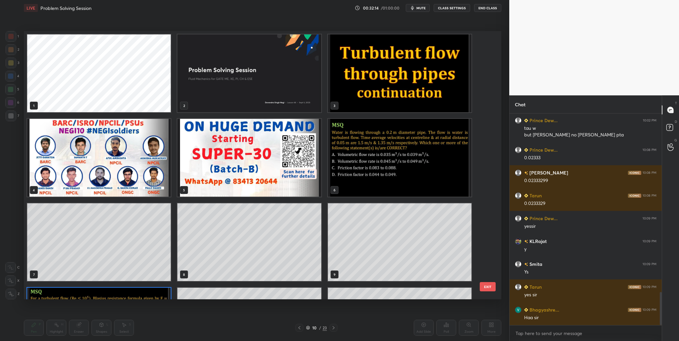
click at [376, 102] on img "grid" at bounding box center [400, 73] width 144 height 78
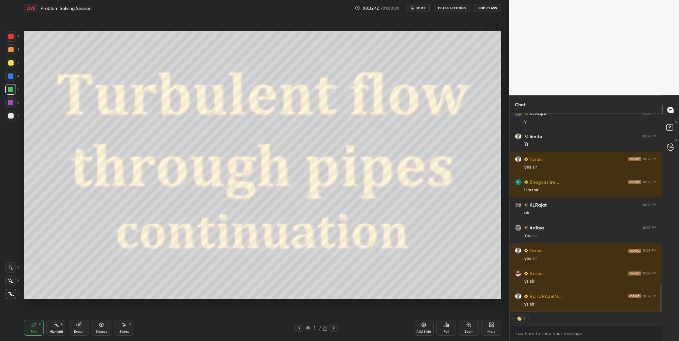
scroll to position [1296, 0]
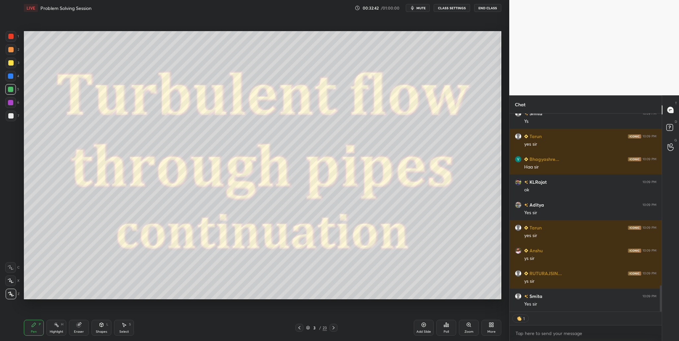
click at [309, 234] on icon at bounding box center [307, 328] width 3 height 1
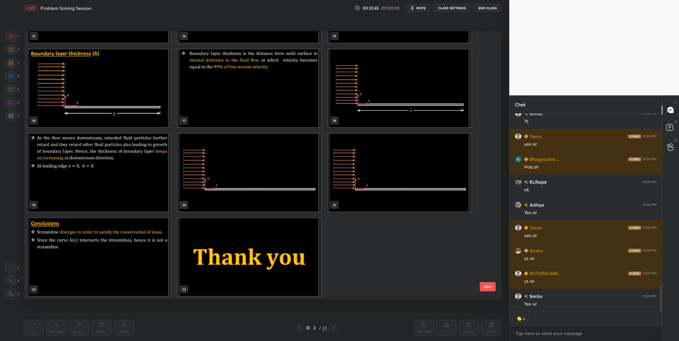
scroll to position [1318, 0]
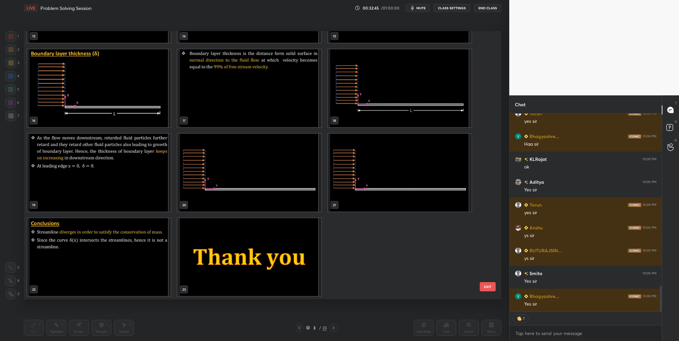
click at [304, 234] on img "grid" at bounding box center [249, 257] width 144 height 78
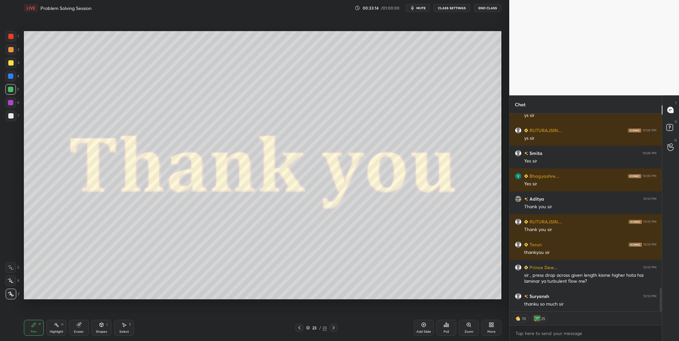
scroll to position [1462, 0]
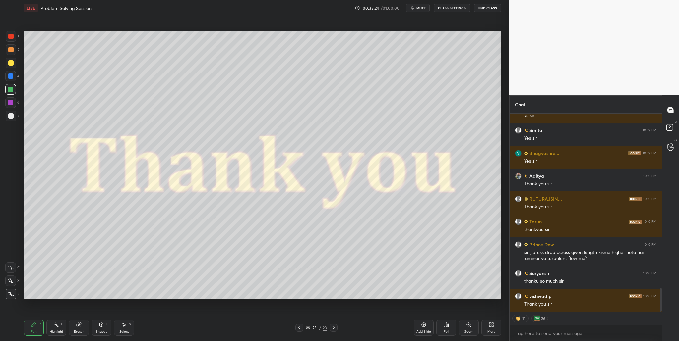
drag, startPoint x: 309, startPoint y: 329, endPoint x: 305, endPoint y: 315, distance: 14.0
click at [309, 234] on icon at bounding box center [308, 328] width 4 height 4
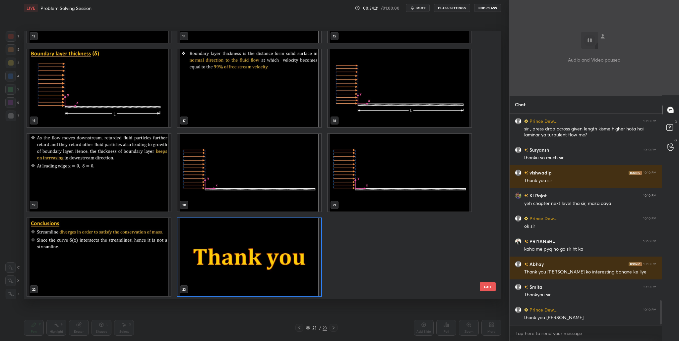
scroll to position [1631, 0]
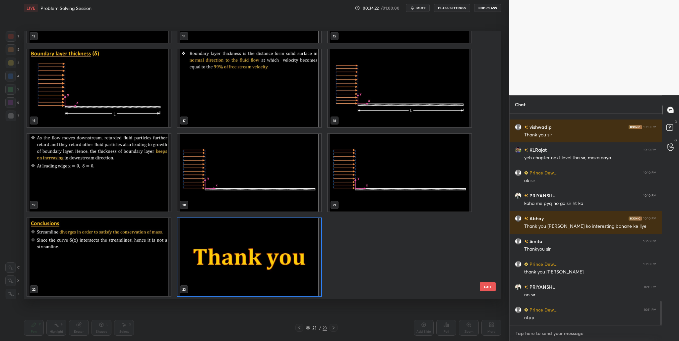
click at [534, 234] on textarea at bounding box center [586, 333] width 142 height 11
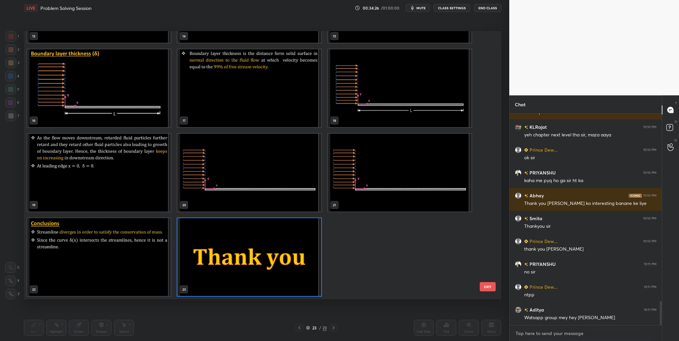
paste textarea "[URL][DOMAIN_NAME]"
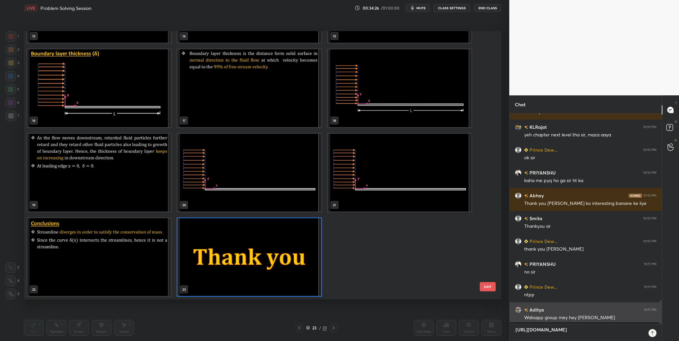
scroll to position [161, 150]
type textarea "[URL][DOMAIN_NAME]"
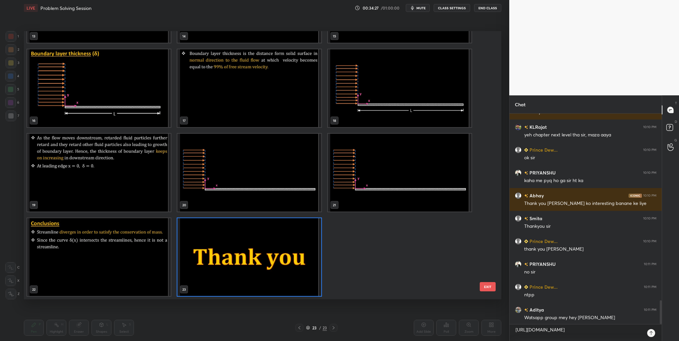
click at [534, 234] on icon at bounding box center [650, 333] width 5 height 5
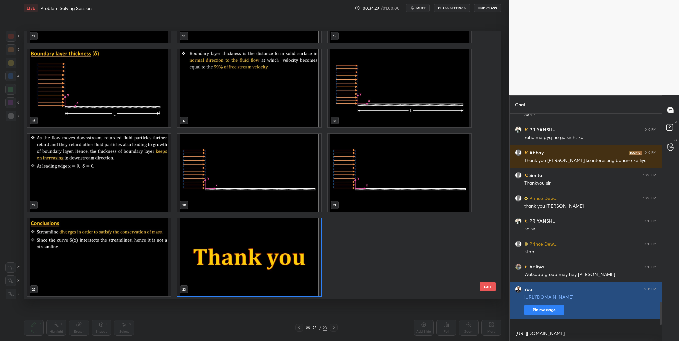
click at [534, 234] on button "Pin message" at bounding box center [544, 310] width 40 height 11
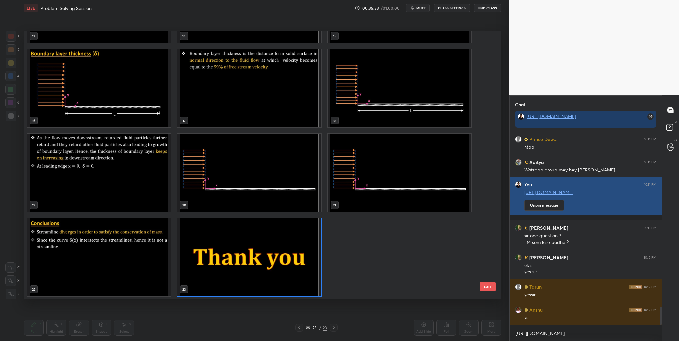
scroll to position [1843, 0]
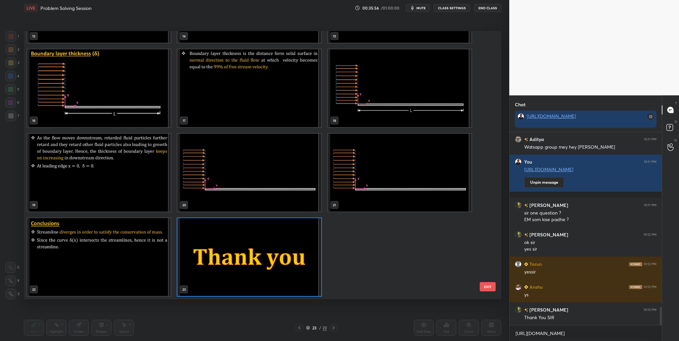
click at [484, 7] on button "End Class" at bounding box center [487, 8] width 27 height 8
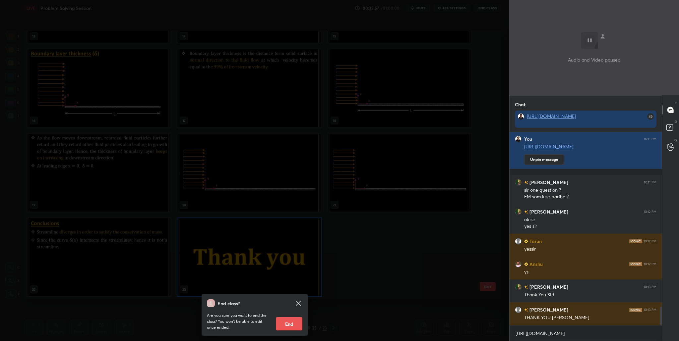
scroll to position [1889, 0]
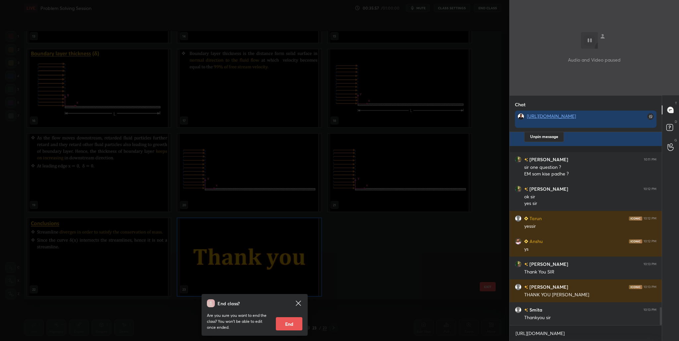
click at [286, 234] on button "End" at bounding box center [289, 324] width 27 height 13
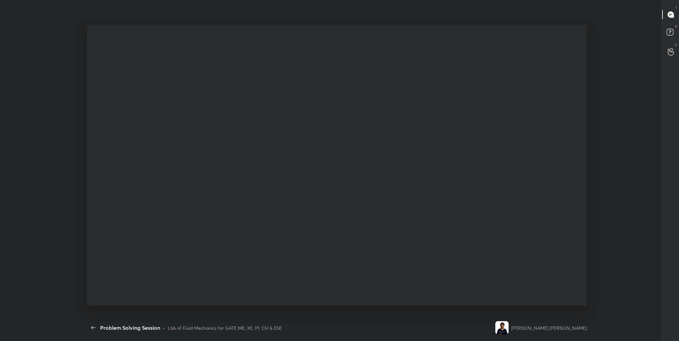
scroll to position [297, 528]
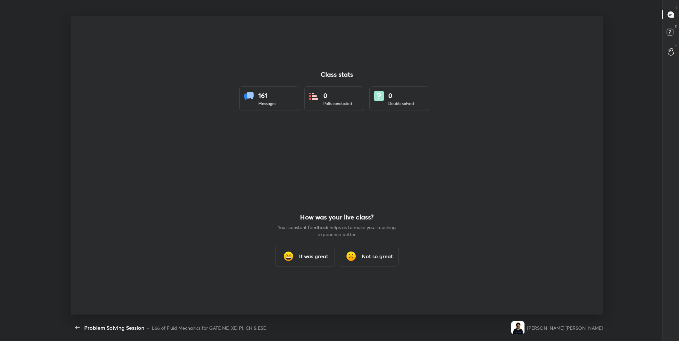
click at [309, 234] on h3 "It was great" at bounding box center [313, 257] width 29 height 8
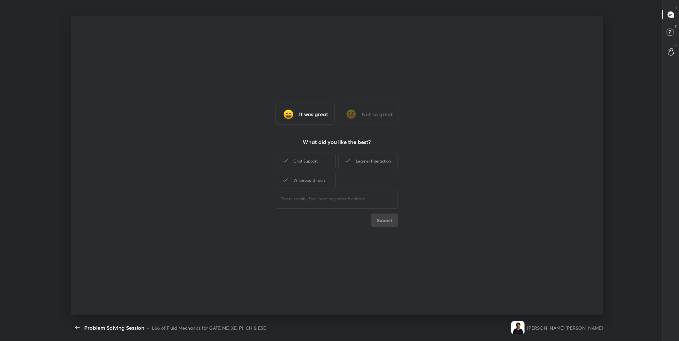
click at [366, 164] on div "Learner Interaction" at bounding box center [368, 161] width 60 height 17
click at [383, 220] on button "Submit" at bounding box center [384, 220] width 27 height 13
